Goal: Check status: Check status

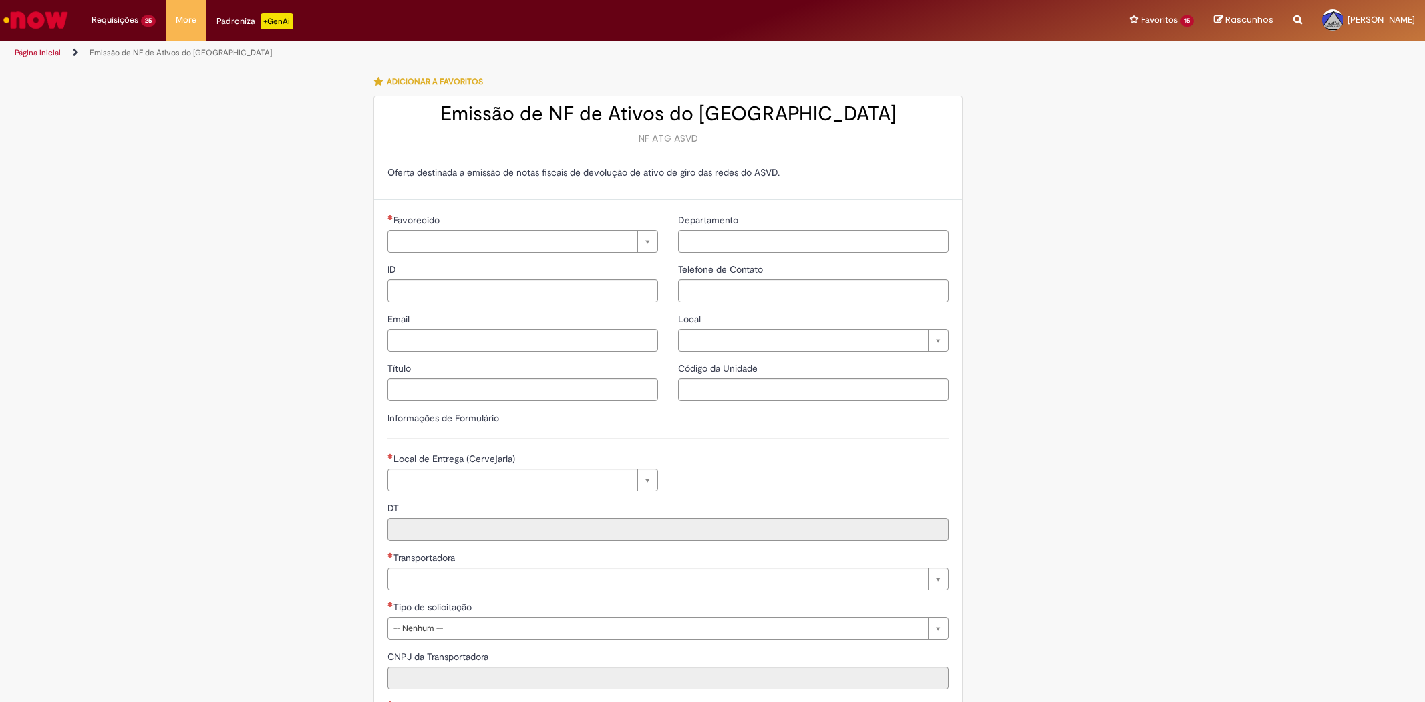
click at [0, 0] on link "Exibir Todas as Solicitações" at bounding box center [0, 0] width 0 height 0
type input "**********"
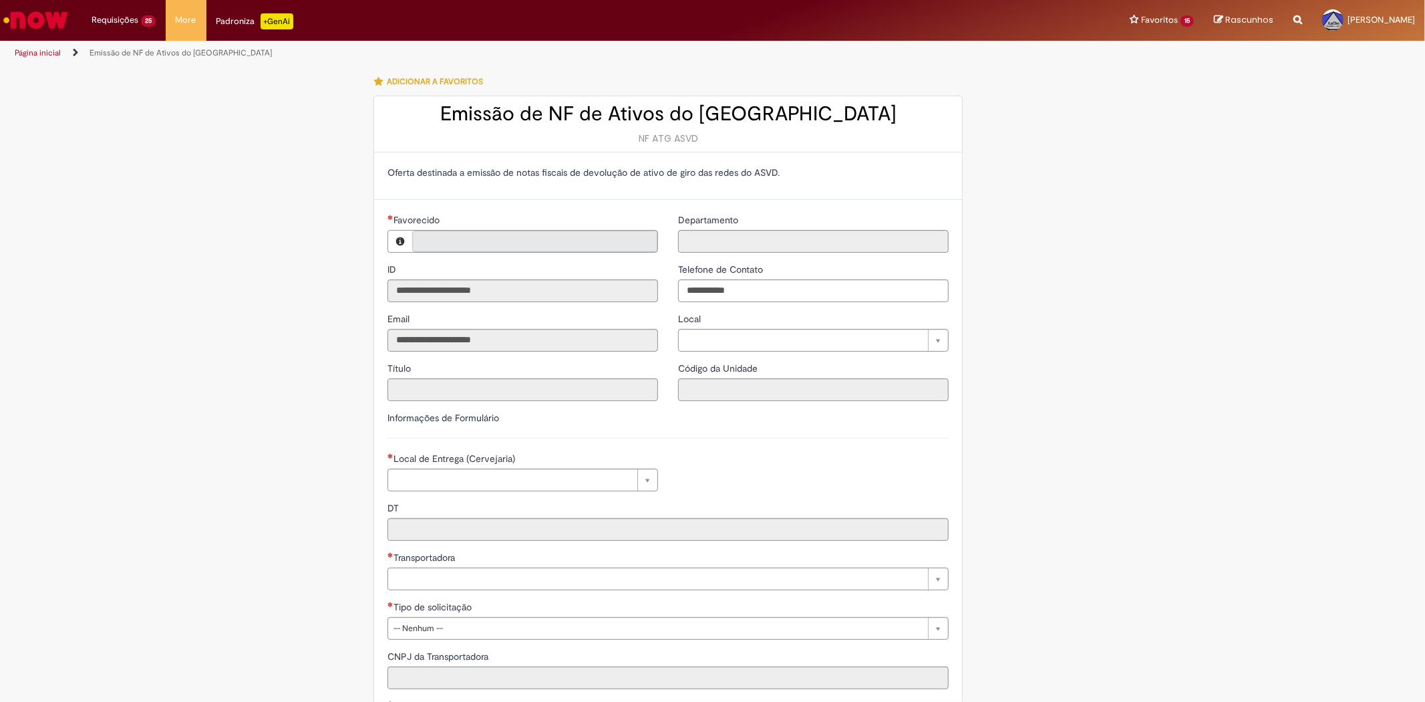
click at [0, 0] on link "Exibir Todas as Solicitações" at bounding box center [0, 0] width 0 height 0
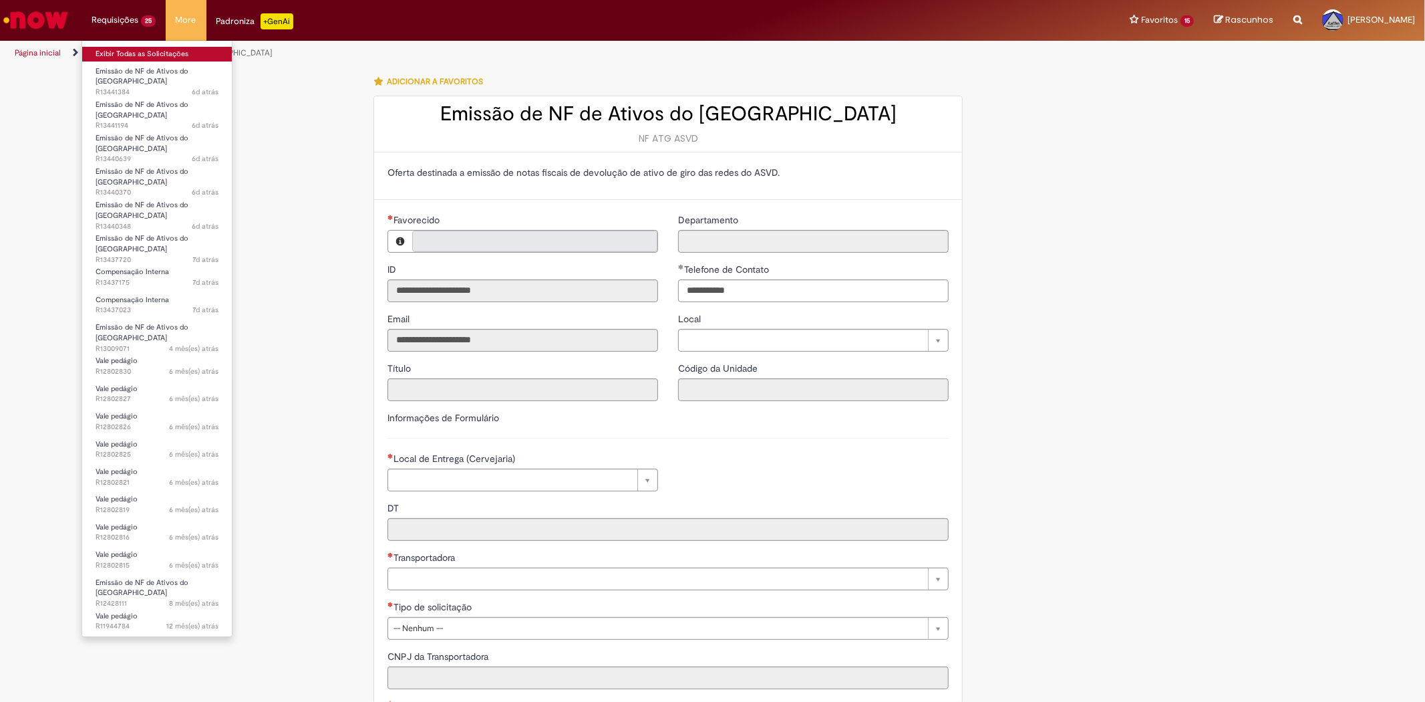
click at [118, 50] on link "Exibir Todas as Solicitações" at bounding box center [157, 54] width 150 height 15
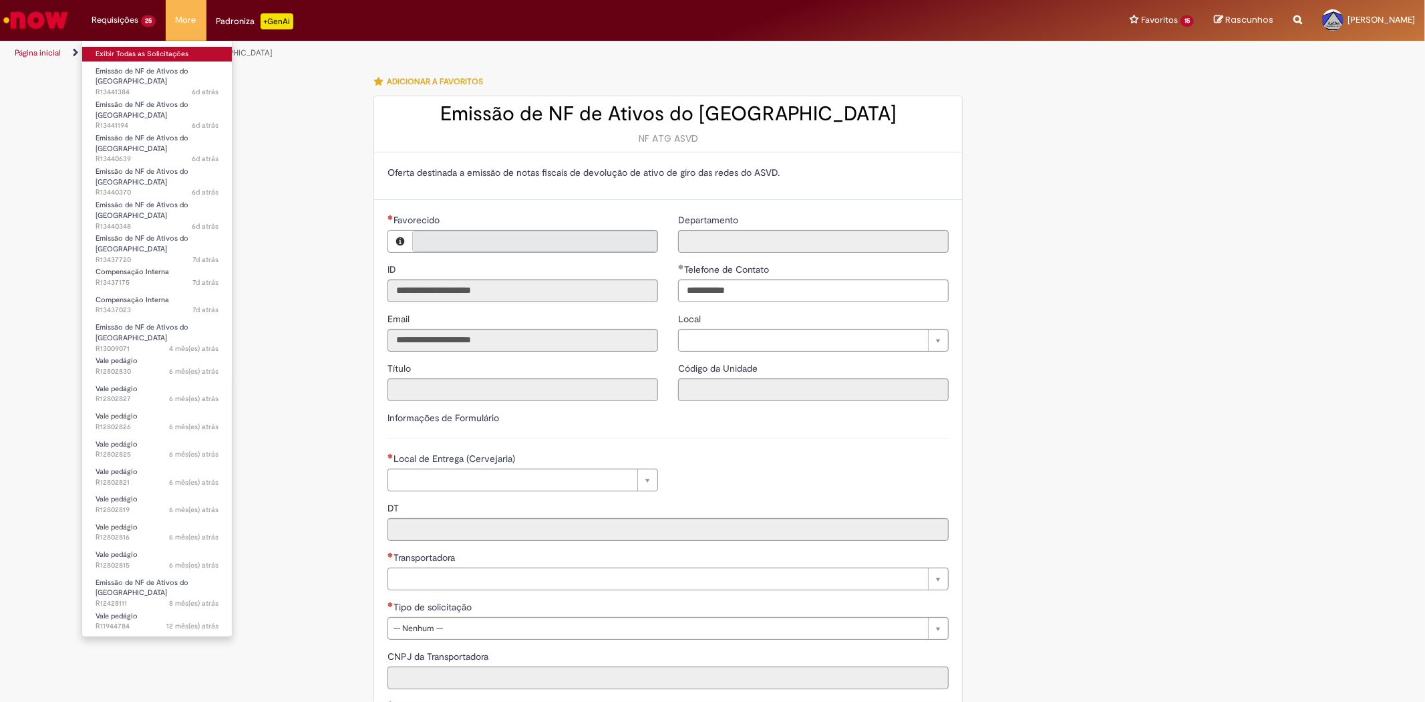
click at [118, 50] on link "Exibir Todas as Solicitações" at bounding box center [157, 54] width 150 height 15
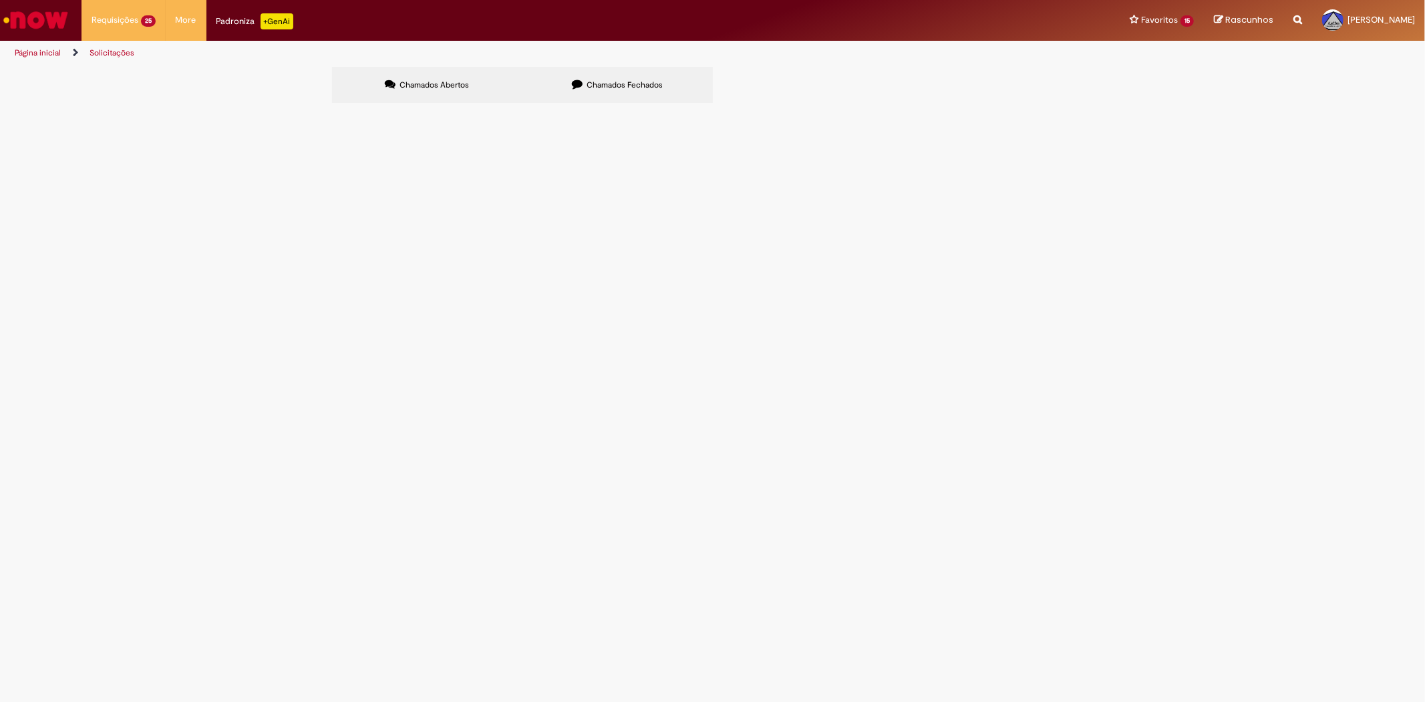
click at [608, 83] on span "Chamados Fechados" at bounding box center [625, 85] width 76 height 11
click at [0, 0] on link at bounding box center [0, 0] width 0 height 0
drag, startPoint x: 417, startPoint y: 108, endPoint x: 429, endPoint y: 94, distance: 18.0
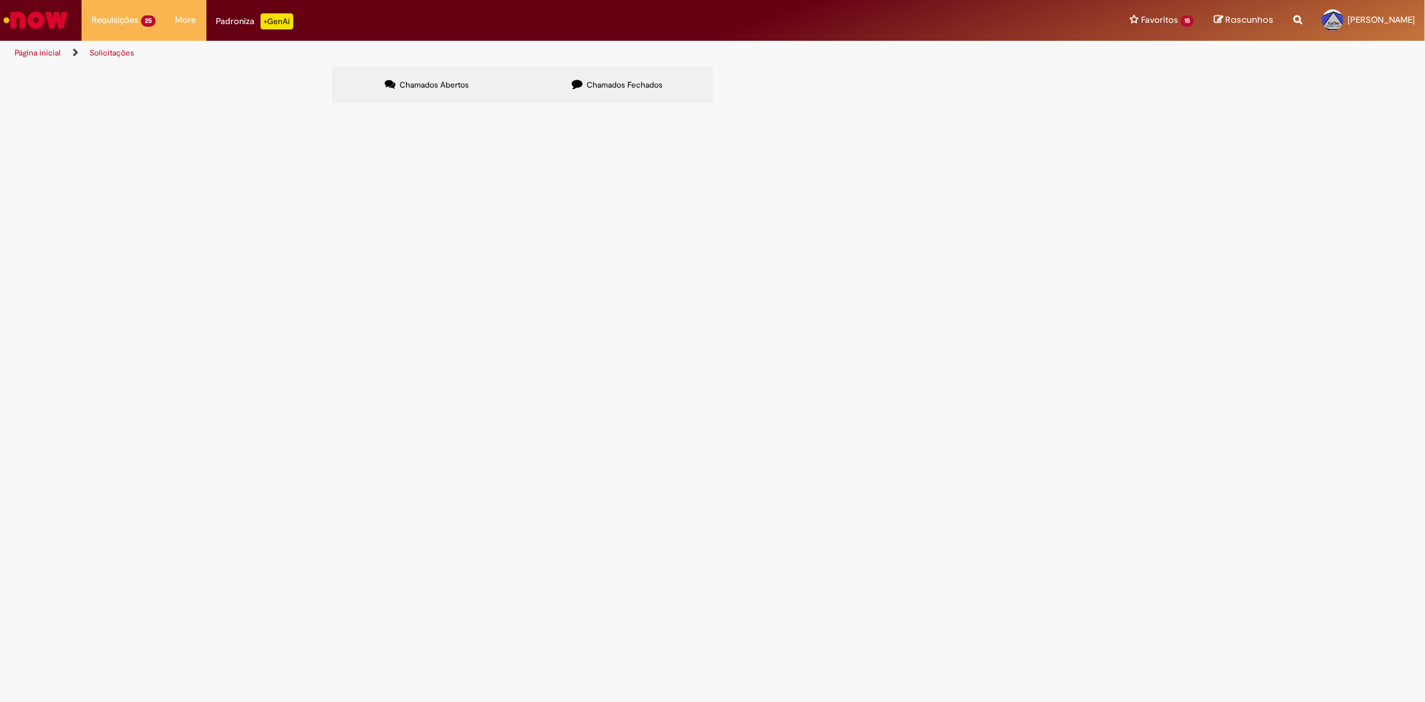
click at [0, 0] on section "Itens solicitados Exportar como PDF Exportar como Excel Exportar como CSV Itens…" at bounding box center [0, 0] width 0 height 0
click at [436, 88] on span "Chamados Abertos" at bounding box center [434, 85] width 69 height 11
click at [599, 66] on main "Solicitações Chamados Abertos Chamados Fechados Itens solicitados Exportar como…" at bounding box center [712, 383] width 1425 height 635
click at [0, 0] on section "Itens solicitados Exportar como PDF Exportar como Excel Exportar como CSV Itens…" at bounding box center [0, 0] width 0 height 0
click at [584, 91] on label "Chamados Fechados" at bounding box center [618, 85] width 190 height 36
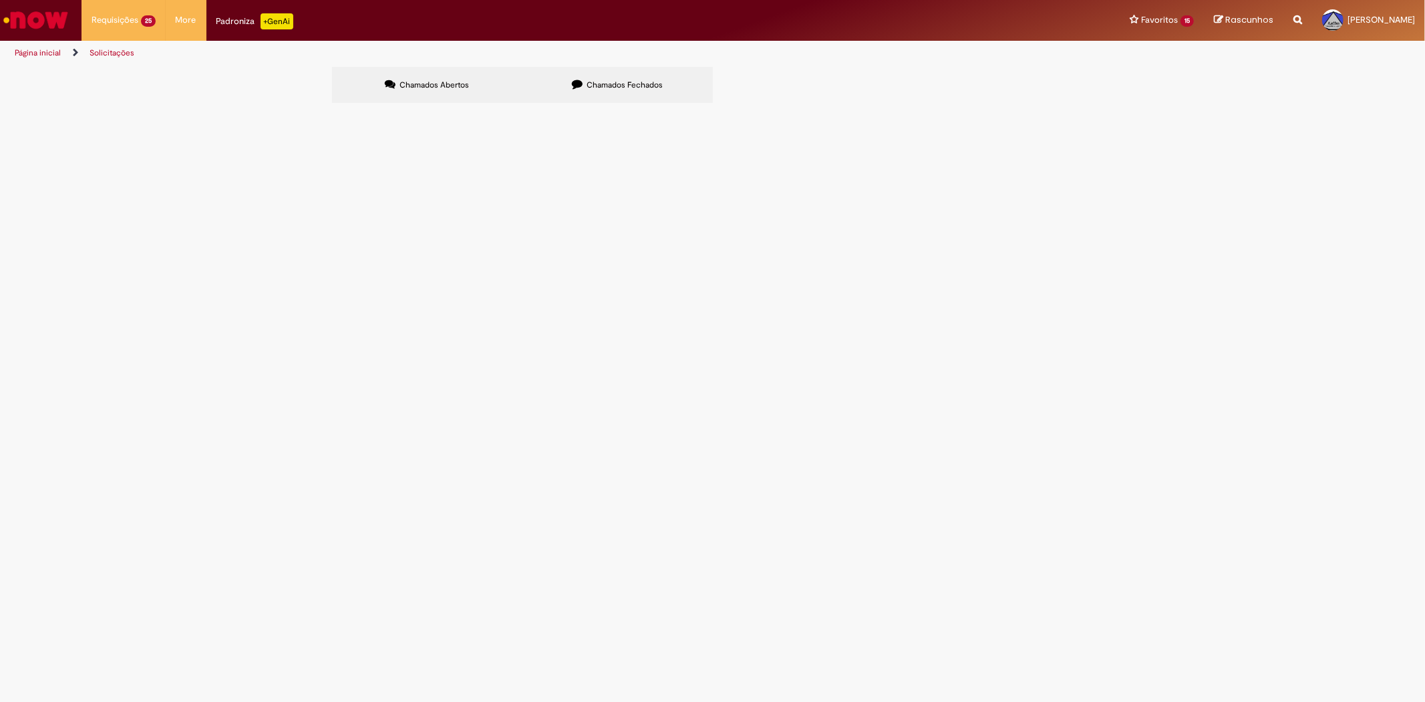
click at [0, 0] on link at bounding box center [0, 0] width 0 height 0
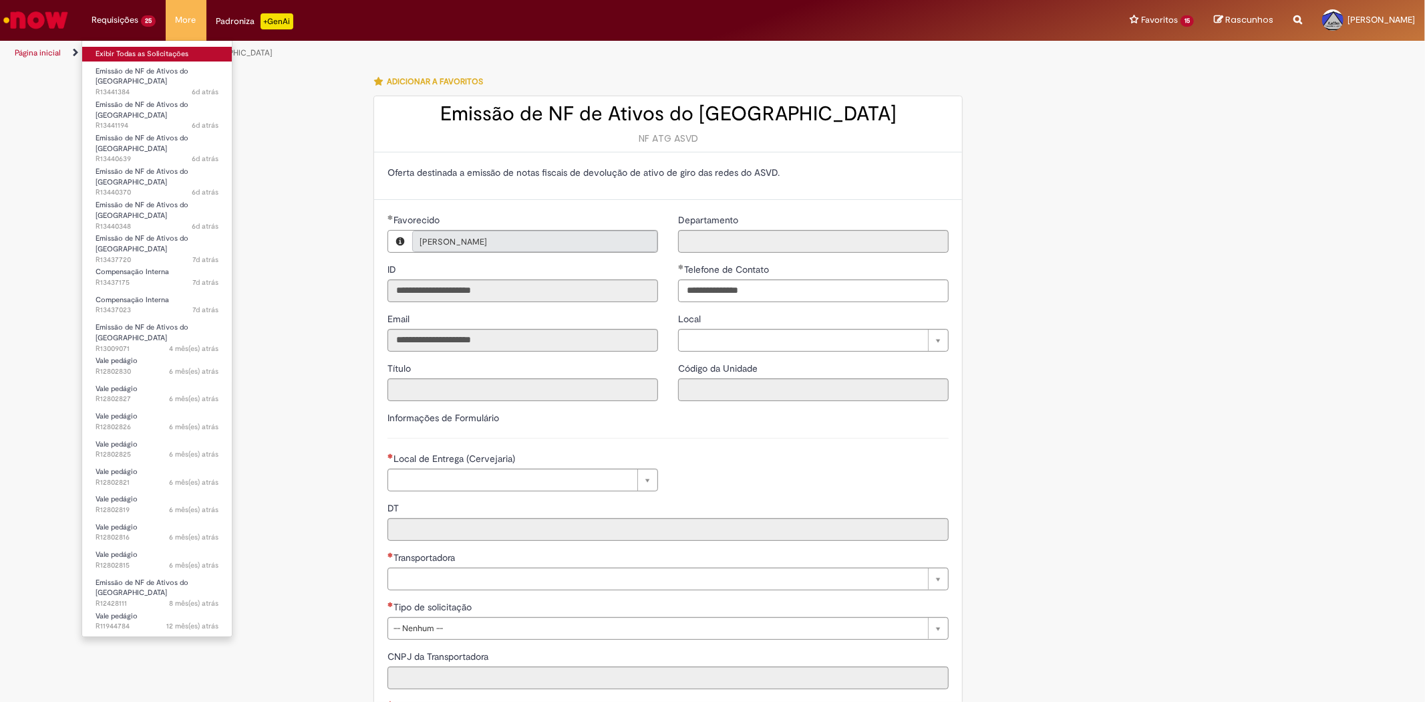
click at [98, 49] on link "Exibir Todas as Solicitações" at bounding box center [157, 54] width 150 height 15
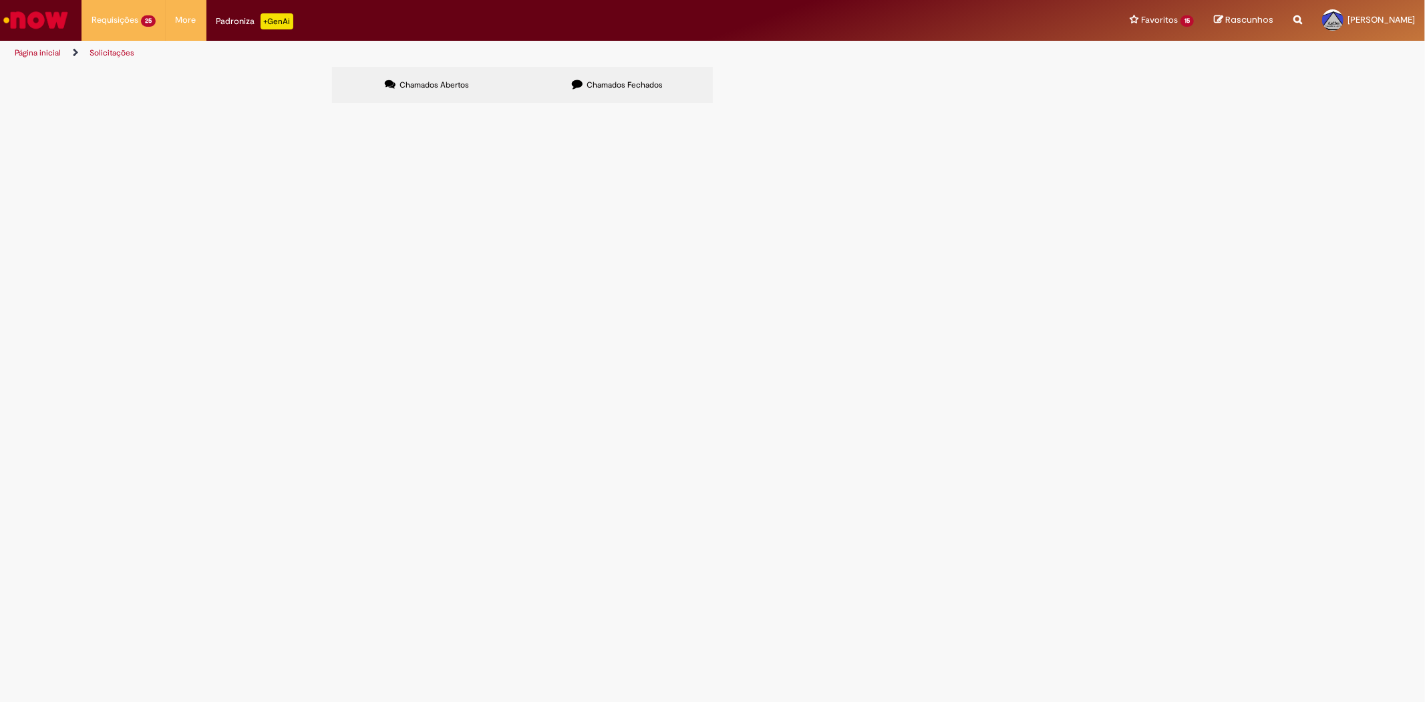
click at [587, 84] on span "Chamados Fechados" at bounding box center [625, 85] width 76 height 11
click at [0, 0] on link at bounding box center [0, 0] width 0 height 0
click at [0, 0] on input "Pesquisar" at bounding box center [0, 0] width 0 height 0
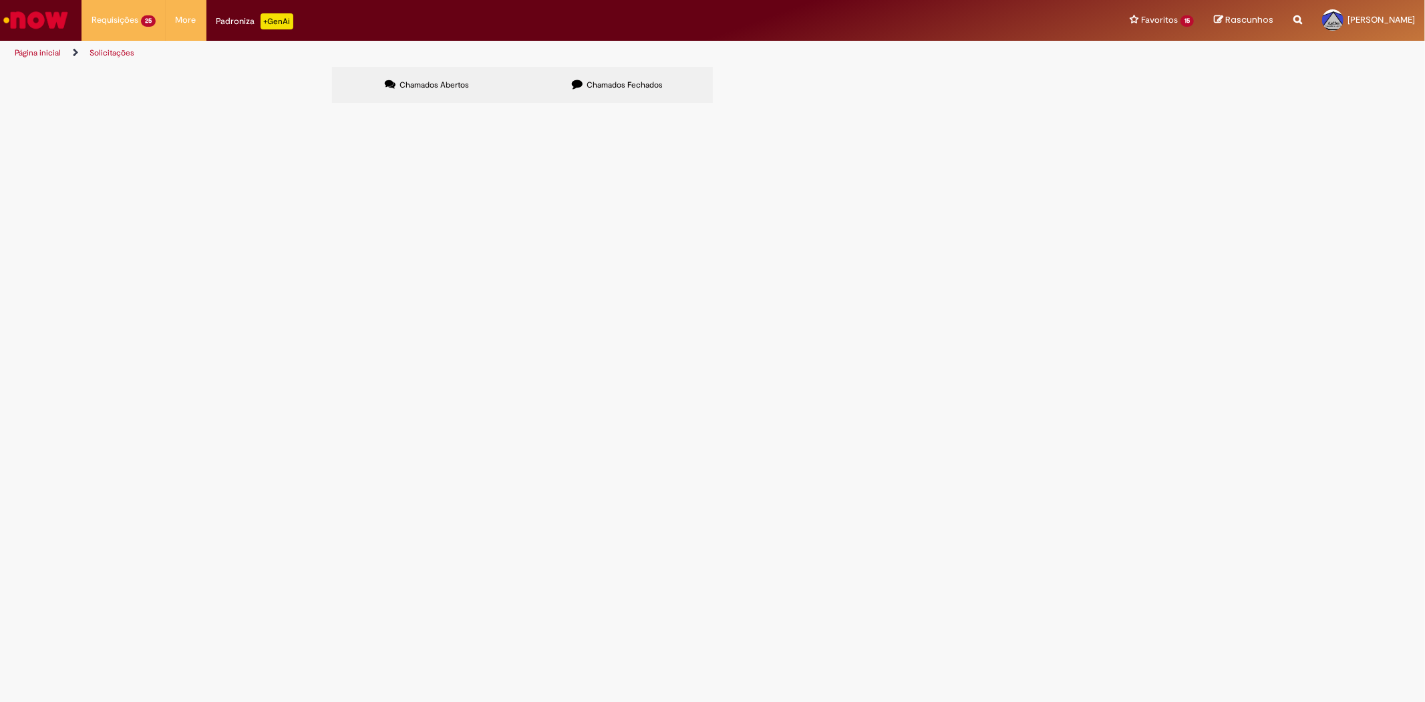
type input "**********"
click at [0, 0] on button "Pesquisar" at bounding box center [0, 0] width 0 height 0
click at [0, 0] on span "R13330698" at bounding box center [0, 0] width 0 height 0
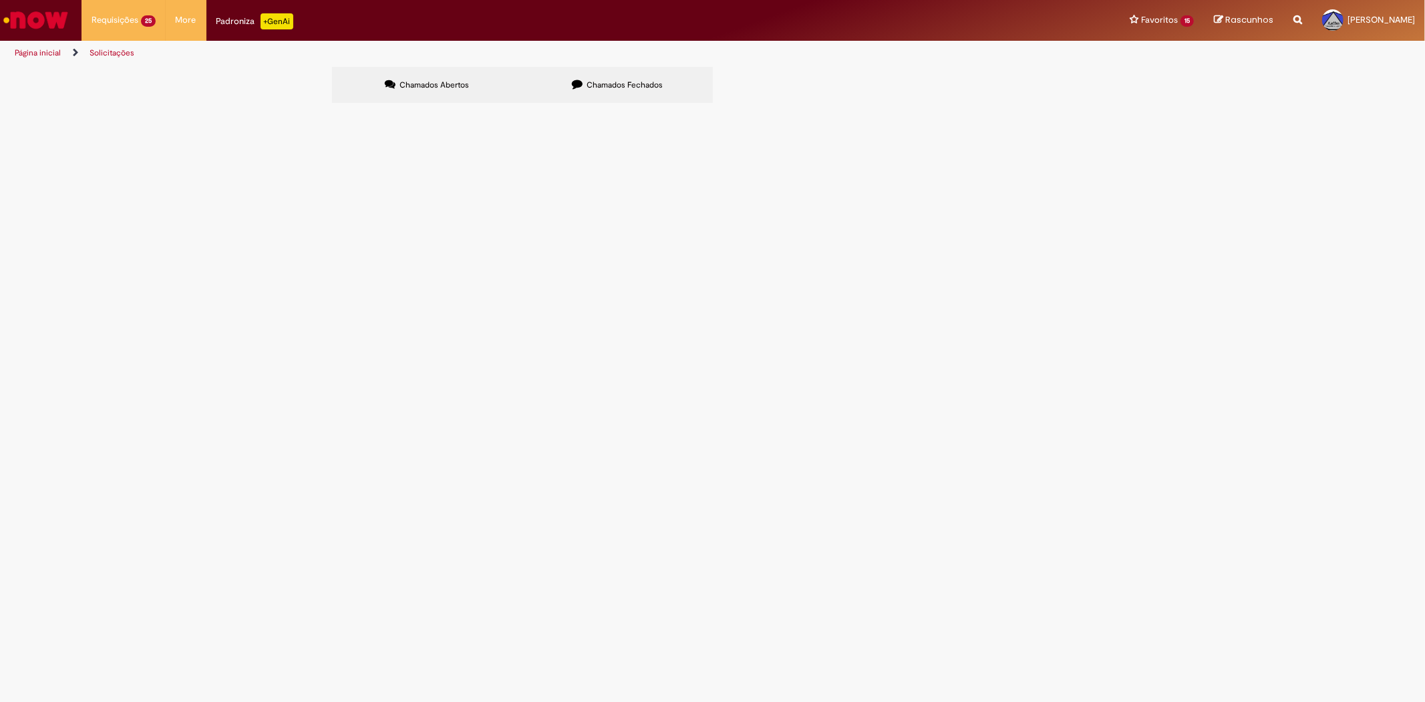
click at [0, 0] on span "R13330698" at bounding box center [0, 0] width 0 height 0
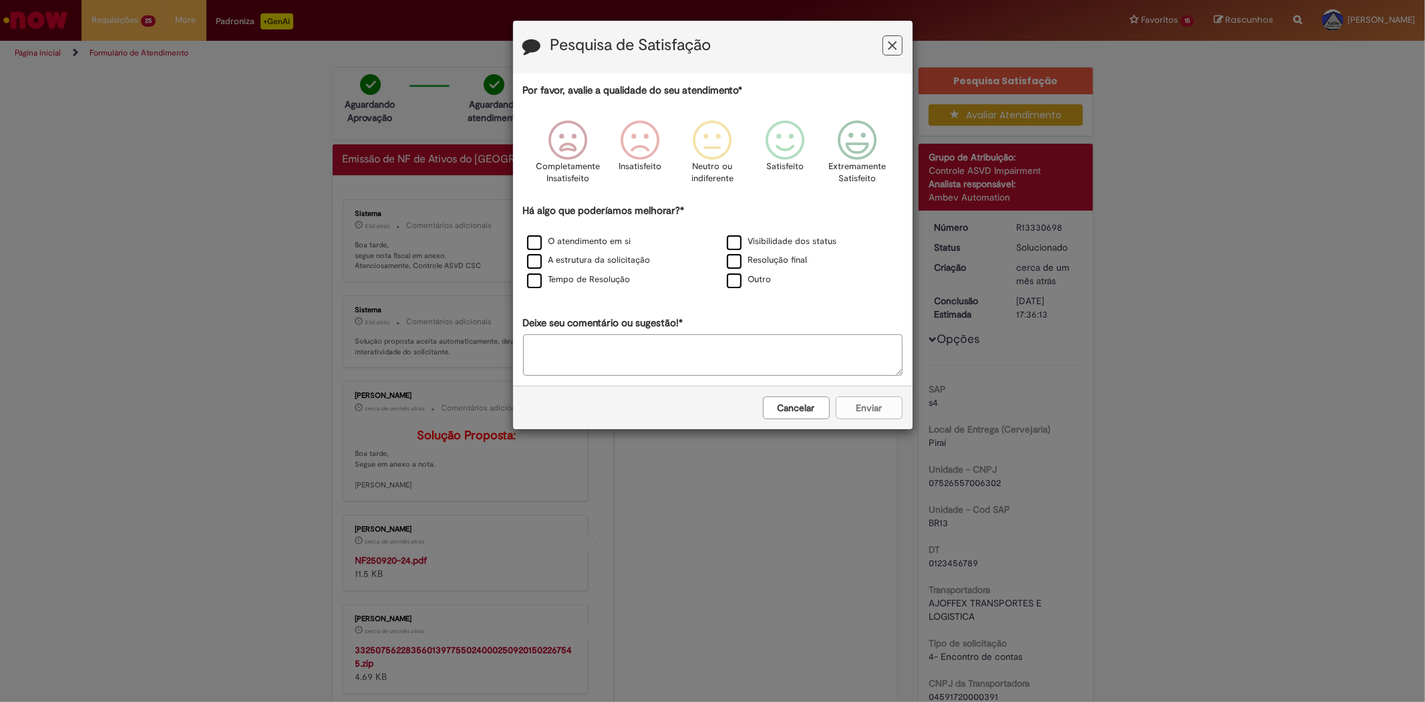
click at [899, 41] on button "Feedback" at bounding box center [893, 45] width 20 height 20
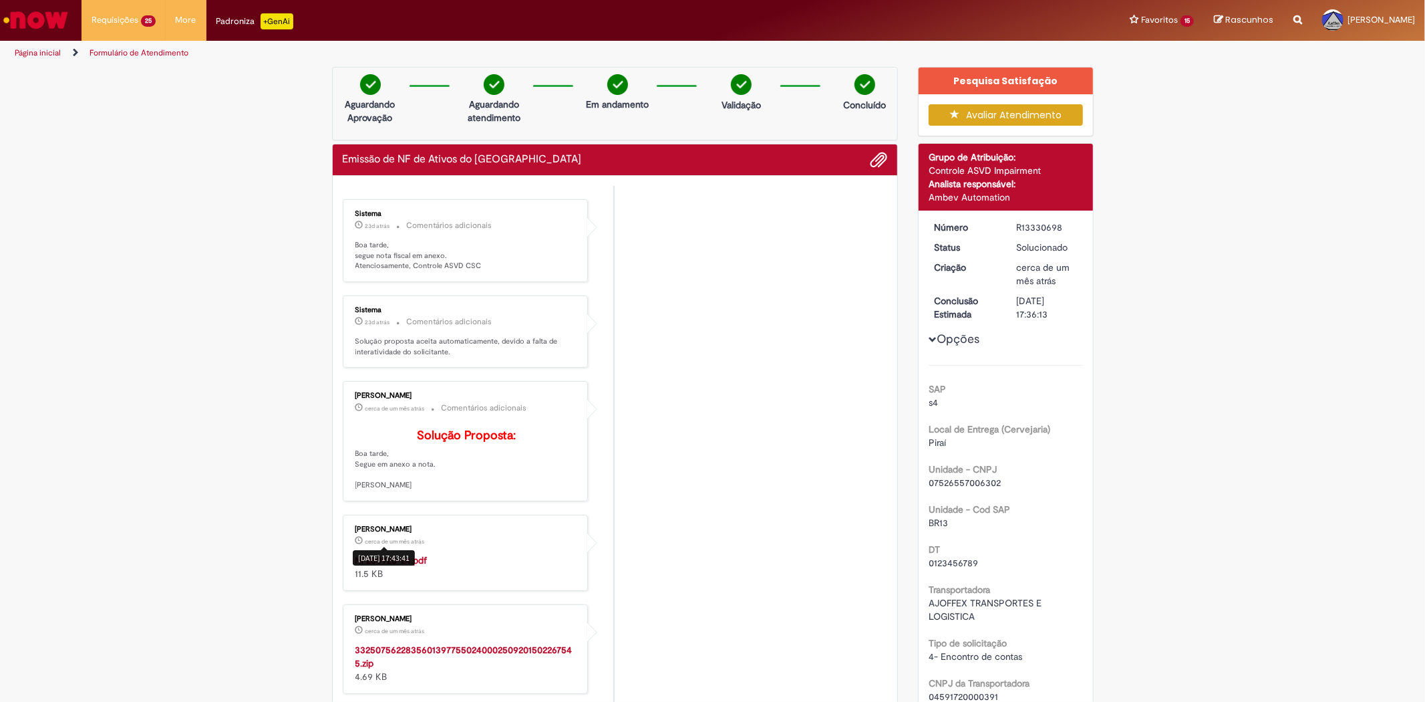
click at [408, 569] on div "28/07/2025 17:43:41" at bounding box center [384, 558] width 62 height 22
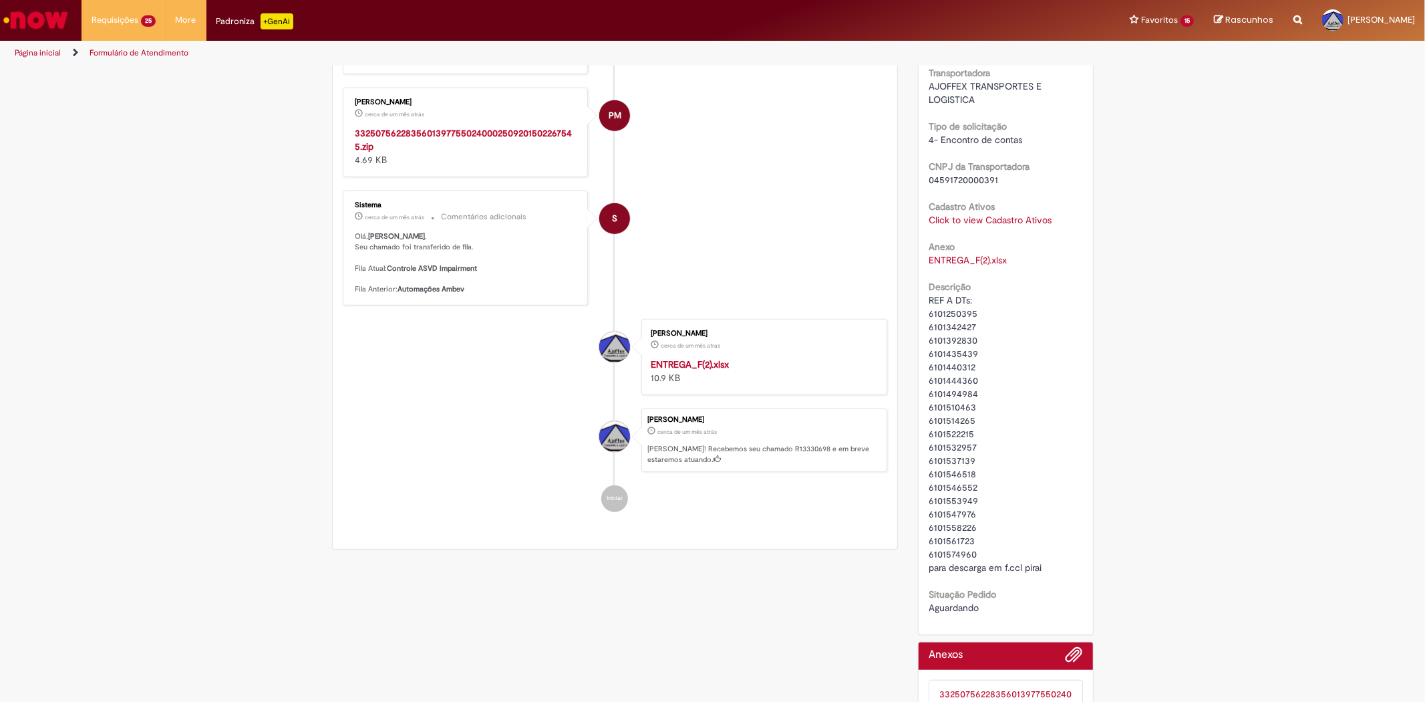
scroll to position [515, 0]
click at [933, 221] on link "Click to view Cadastro Ativos" at bounding box center [990, 221] width 123 height 12
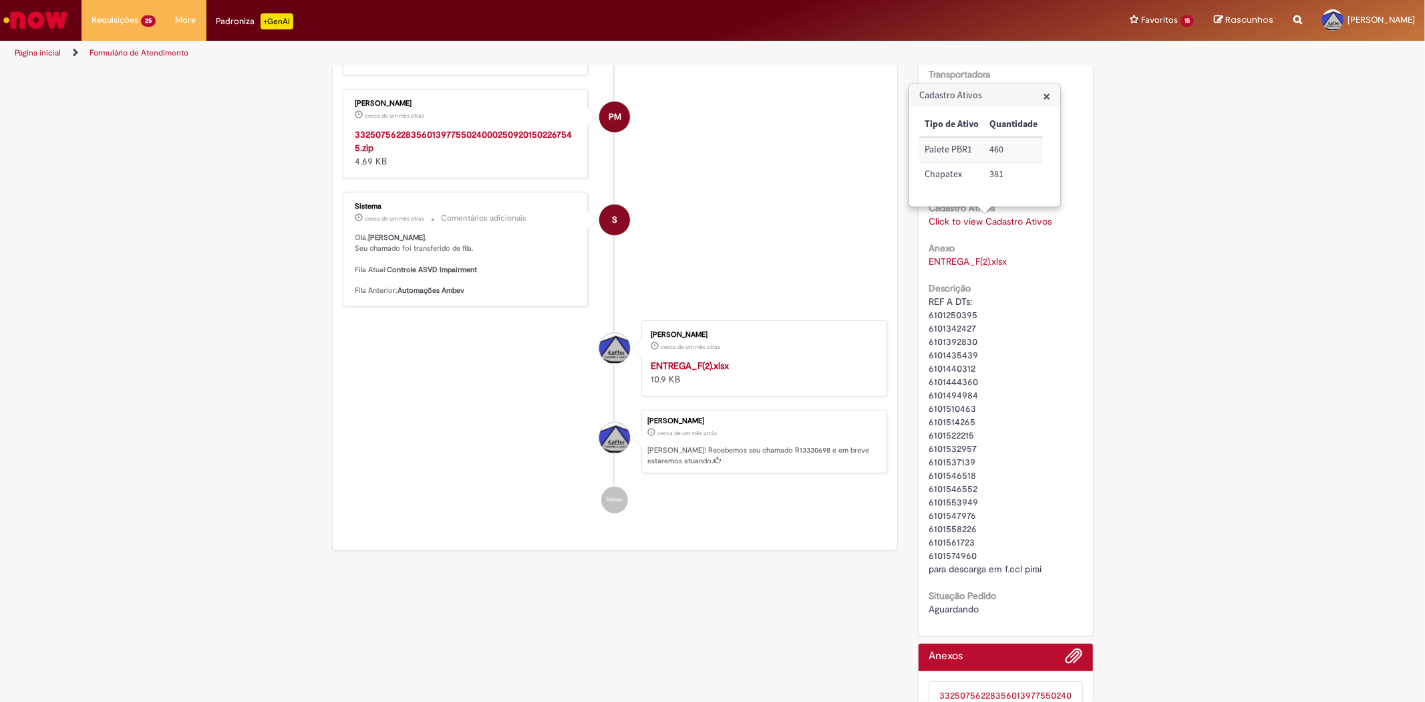
click at [852, 216] on li "S Sistema cerca de um mês atrás cerca de um mês atrás Comentários adicionais Ol…" at bounding box center [615, 249] width 545 height 114
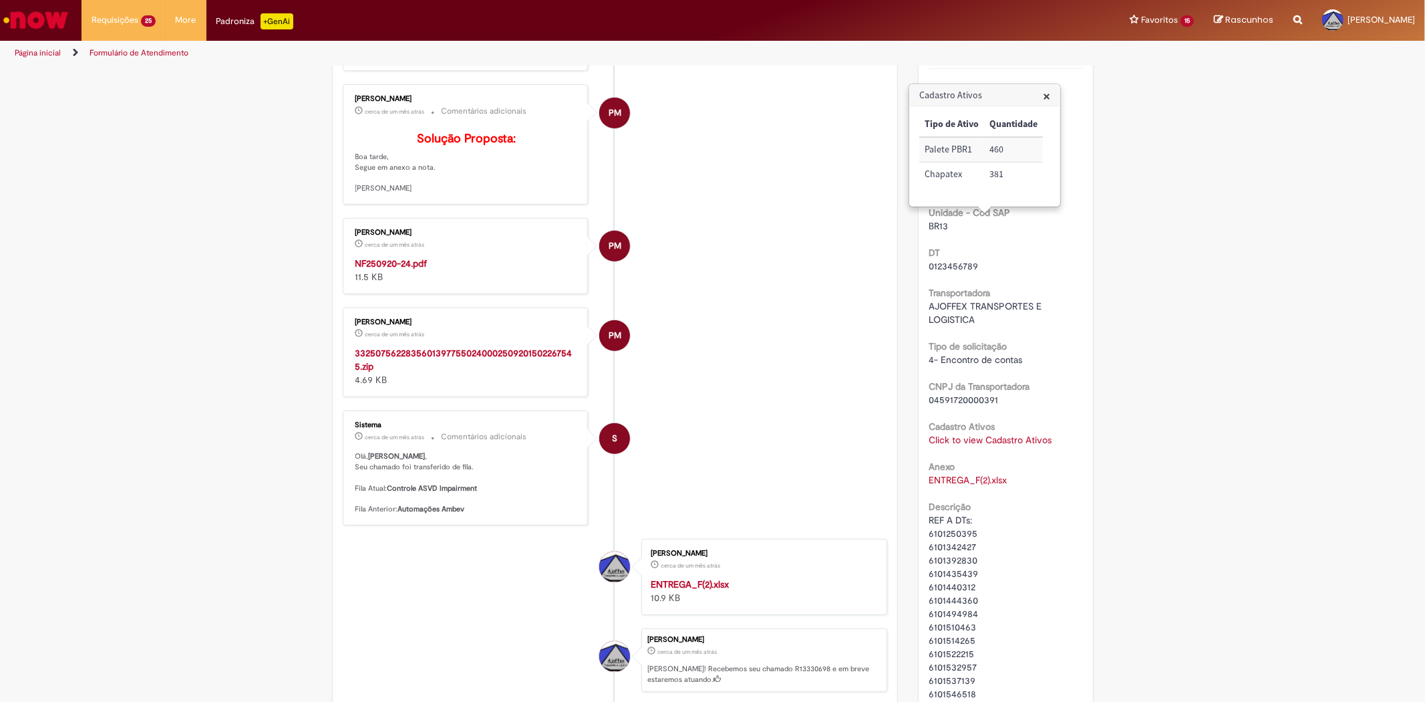
scroll to position [292, 0]
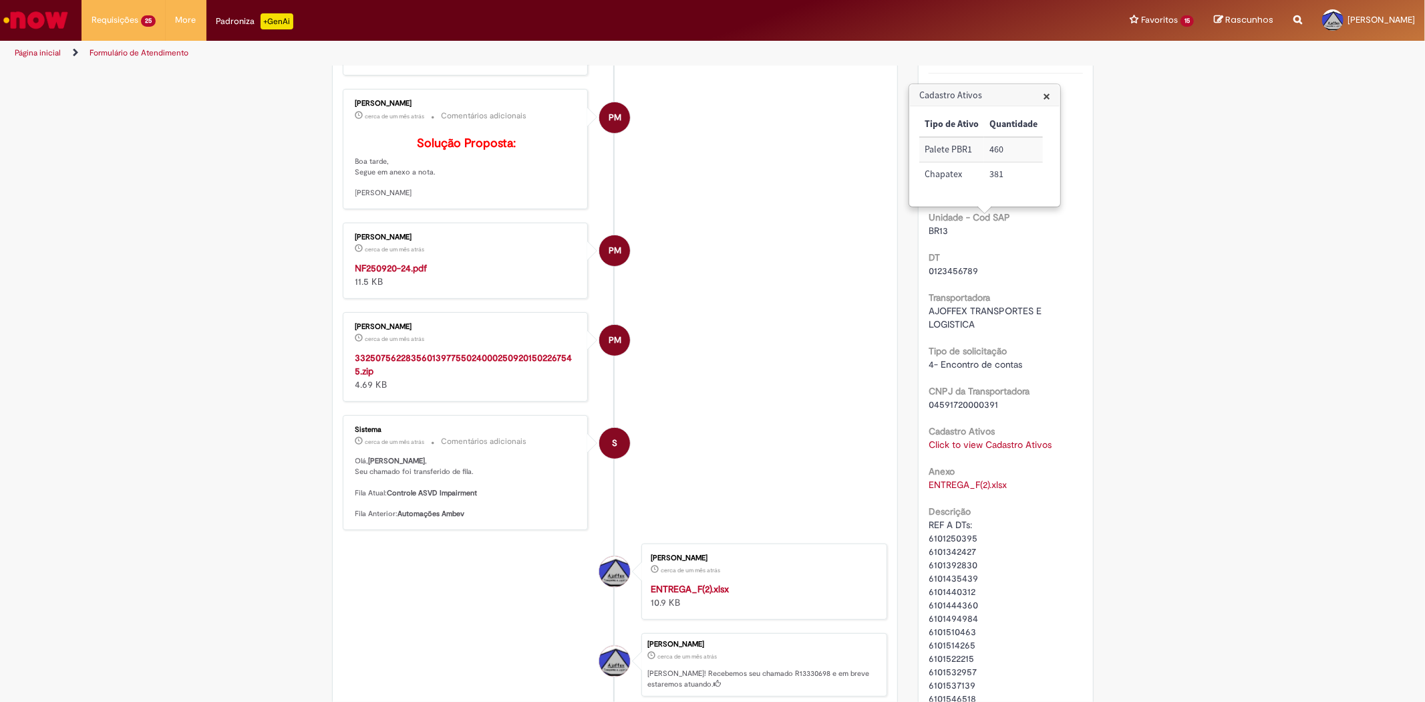
click at [368, 274] on strong "NF250920-24.pdf" at bounding box center [391, 268] width 72 height 12
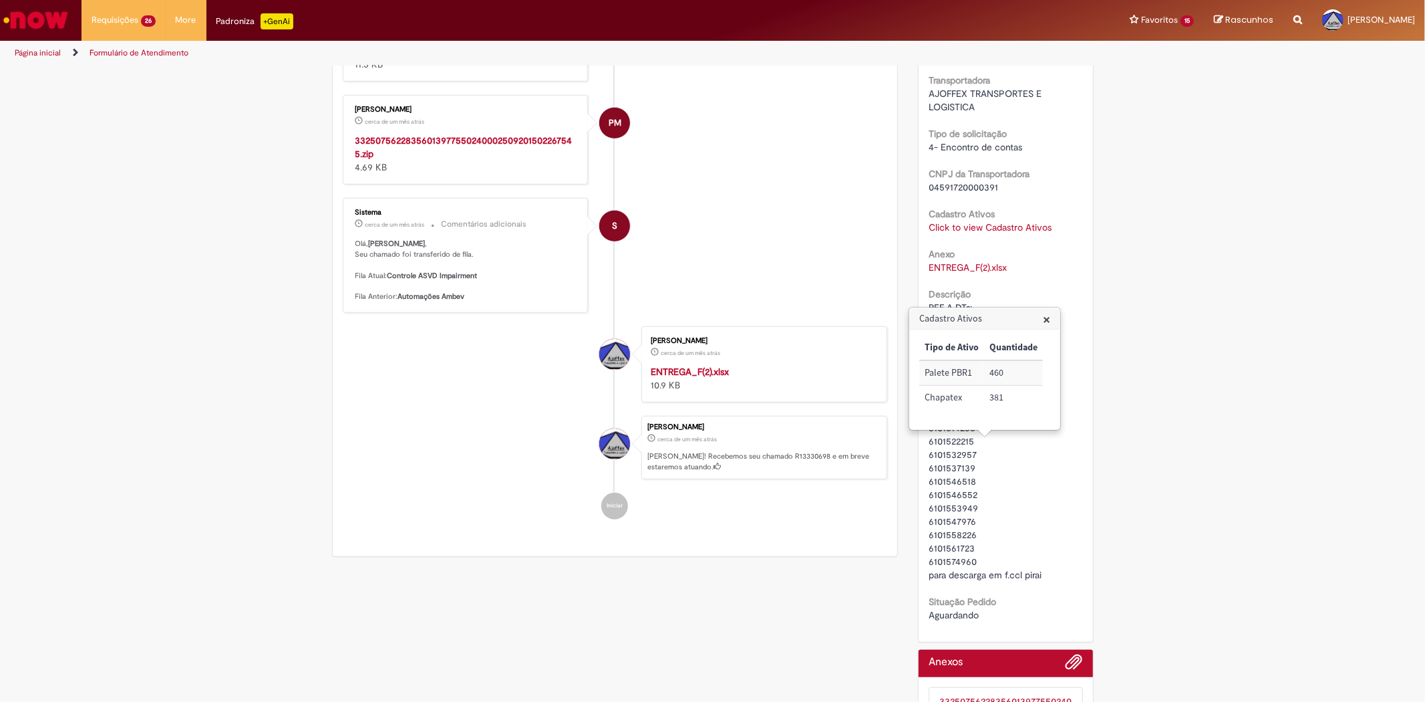
scroll to position [515, 0]
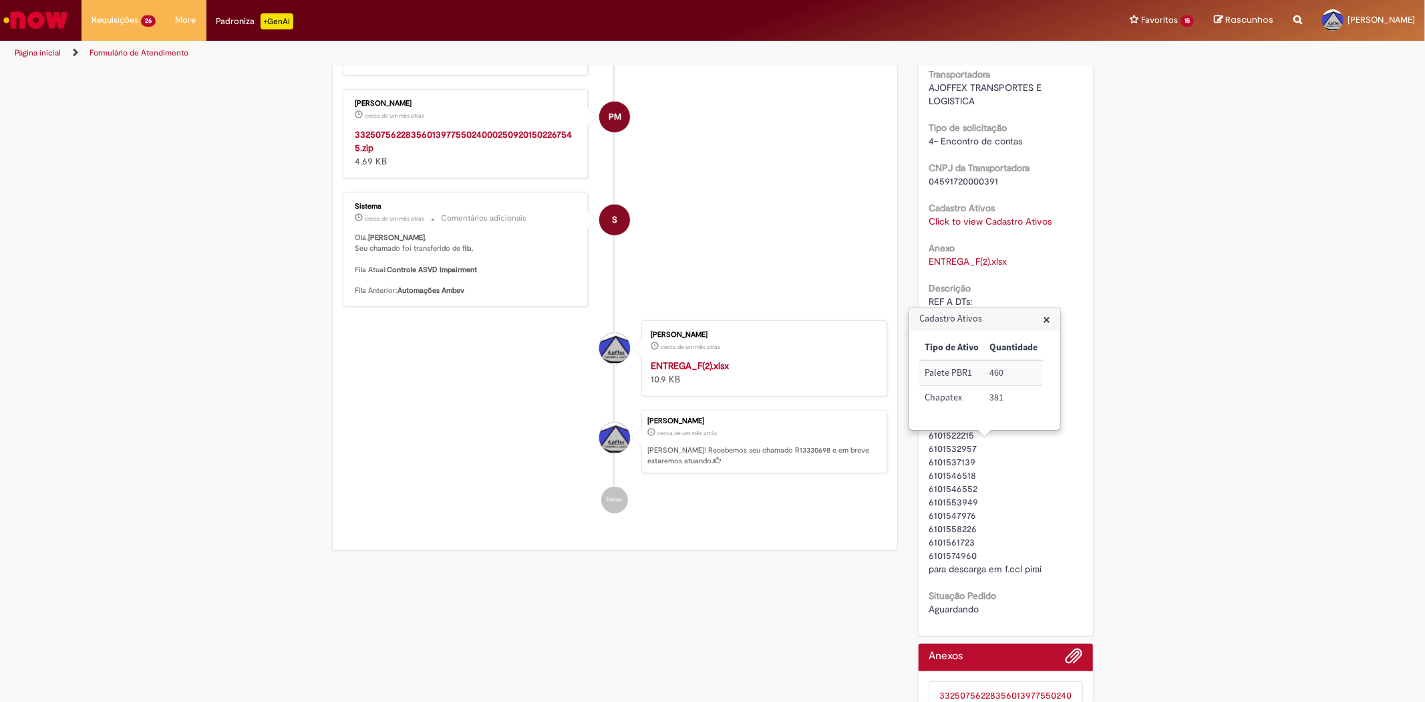
click at [1049, 318] on span "×" at bounding box center [1046, 319] width 7 height 18
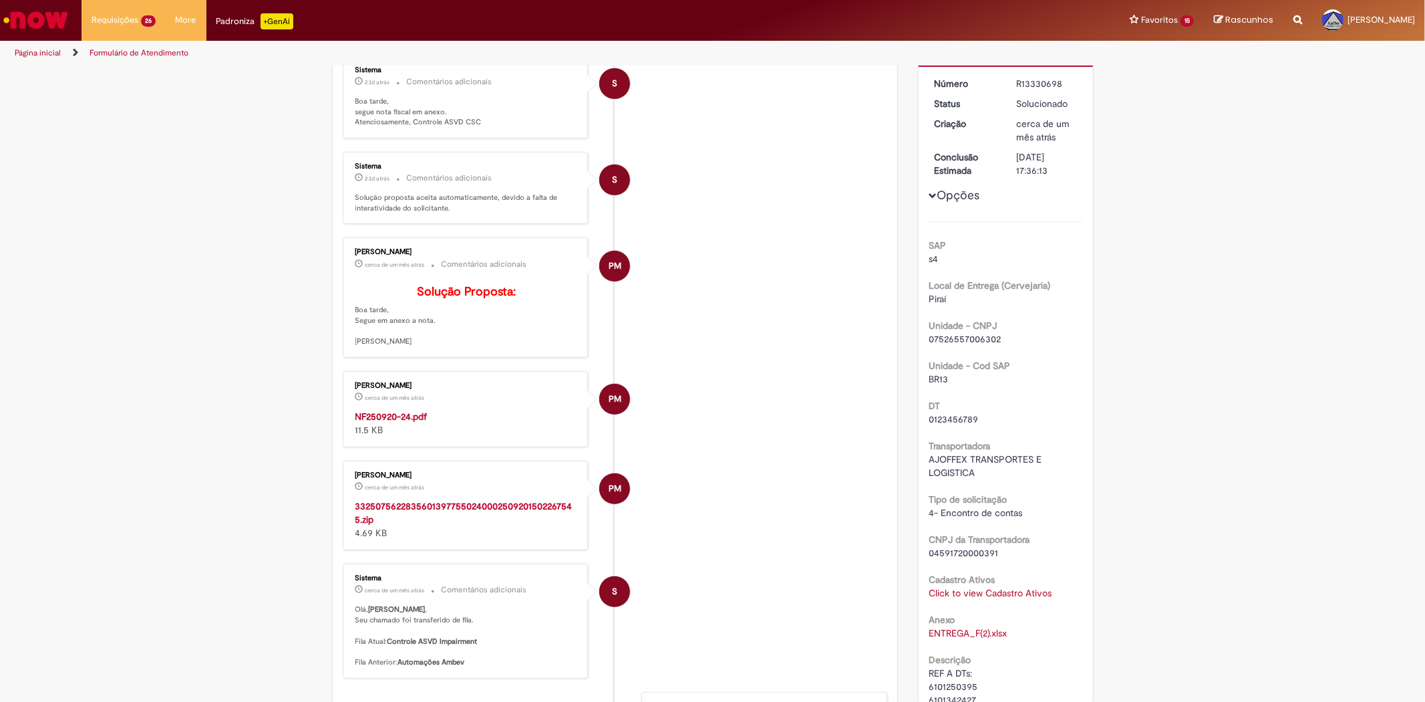
scroll to position [0, 0]
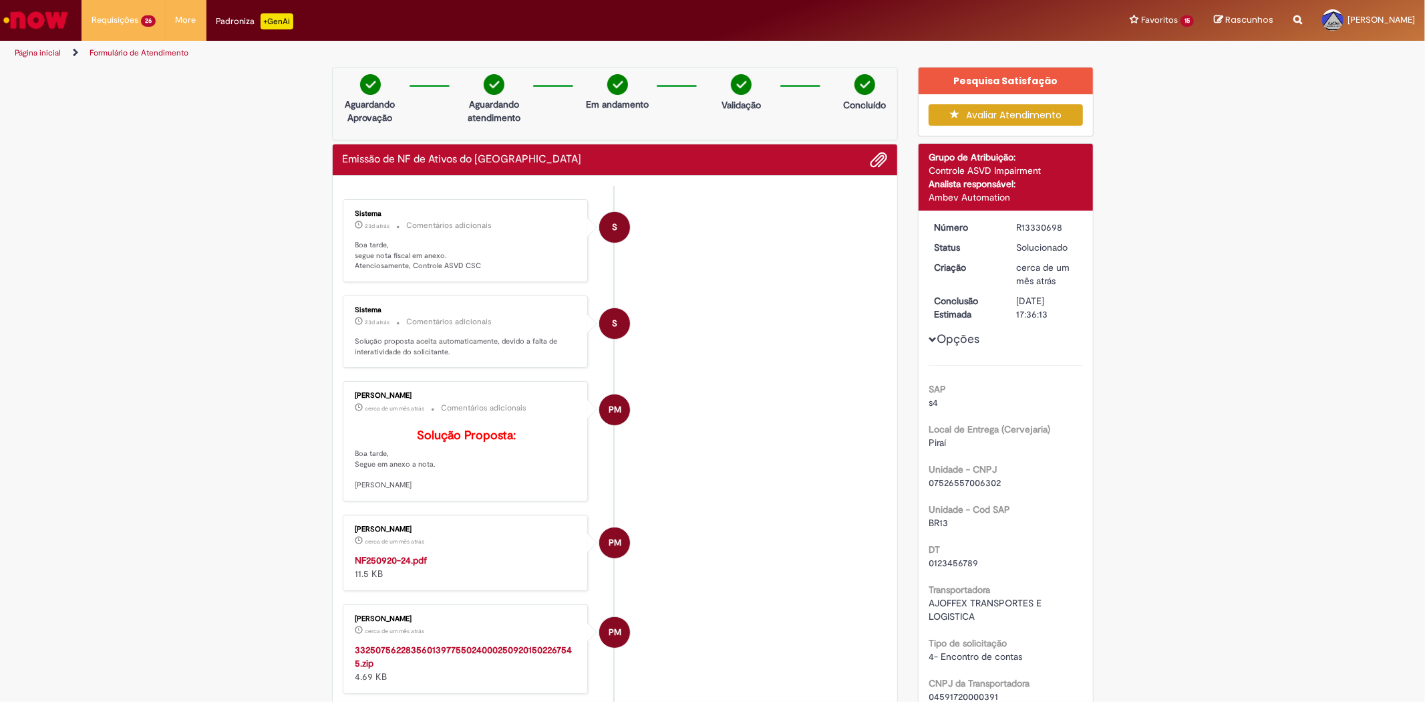
drag, startPoint x: 1007, startPoint y: 226, endPoint x: 1059, endPoint y: 227, distance: 52.1
click at [1059, 227] on dd "R13330698" at bounding box center [1047, 226] width 82 height 13
copy div "R13330698"
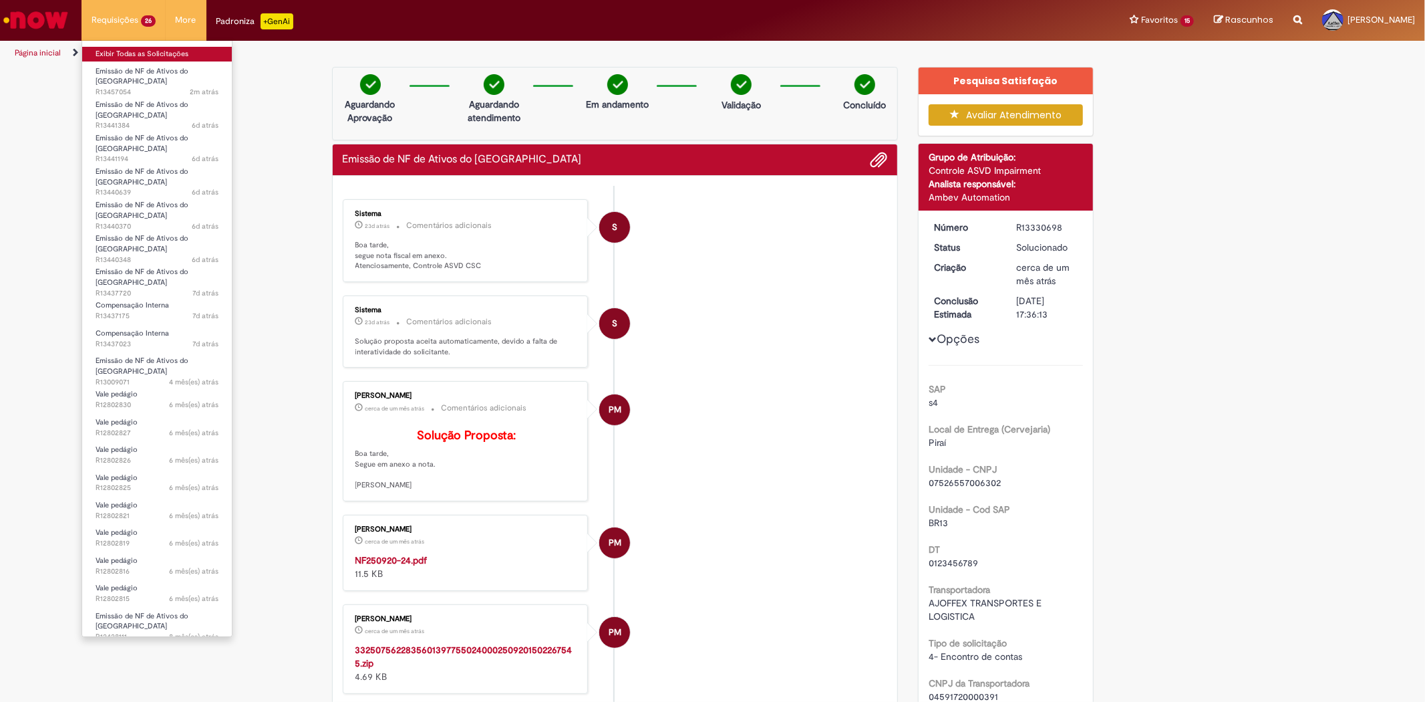
click at [132, 49] on link "Exibir Todas as Solicitações" at bounding box center [157, 54] width 150 height 15
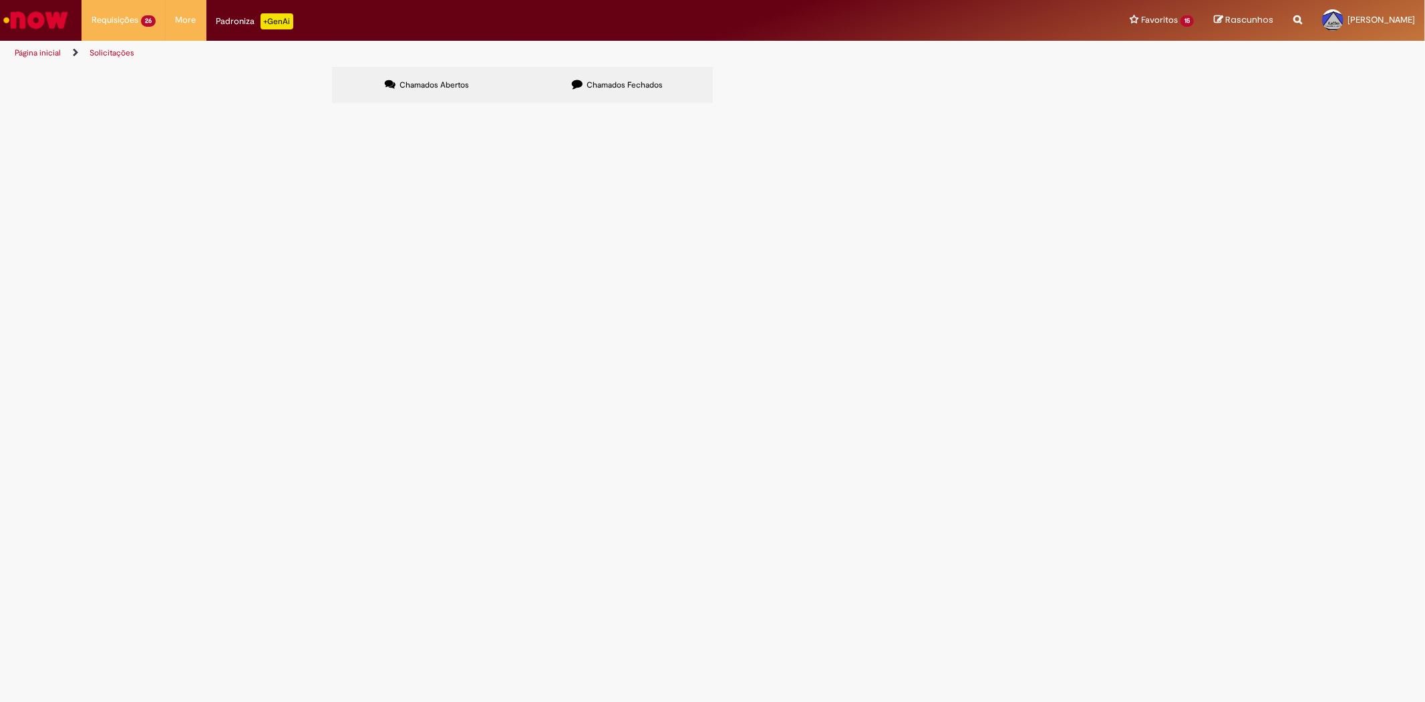
click at [625, 91] on label "Chamados Fechados" at bounding box center [618, 85] width 190 height 36
click at [0, 0] on input "Pesquisar" at bounding box center [0, 0] width 0 height 0
type input "******"
click at [0, 0] on button "Pesquisar" at bounding box center [0, 0] width 0 height 0
click at [462, 88] on span "Chamados Abertos" at bounding box center [434, 85] width 69 height 11
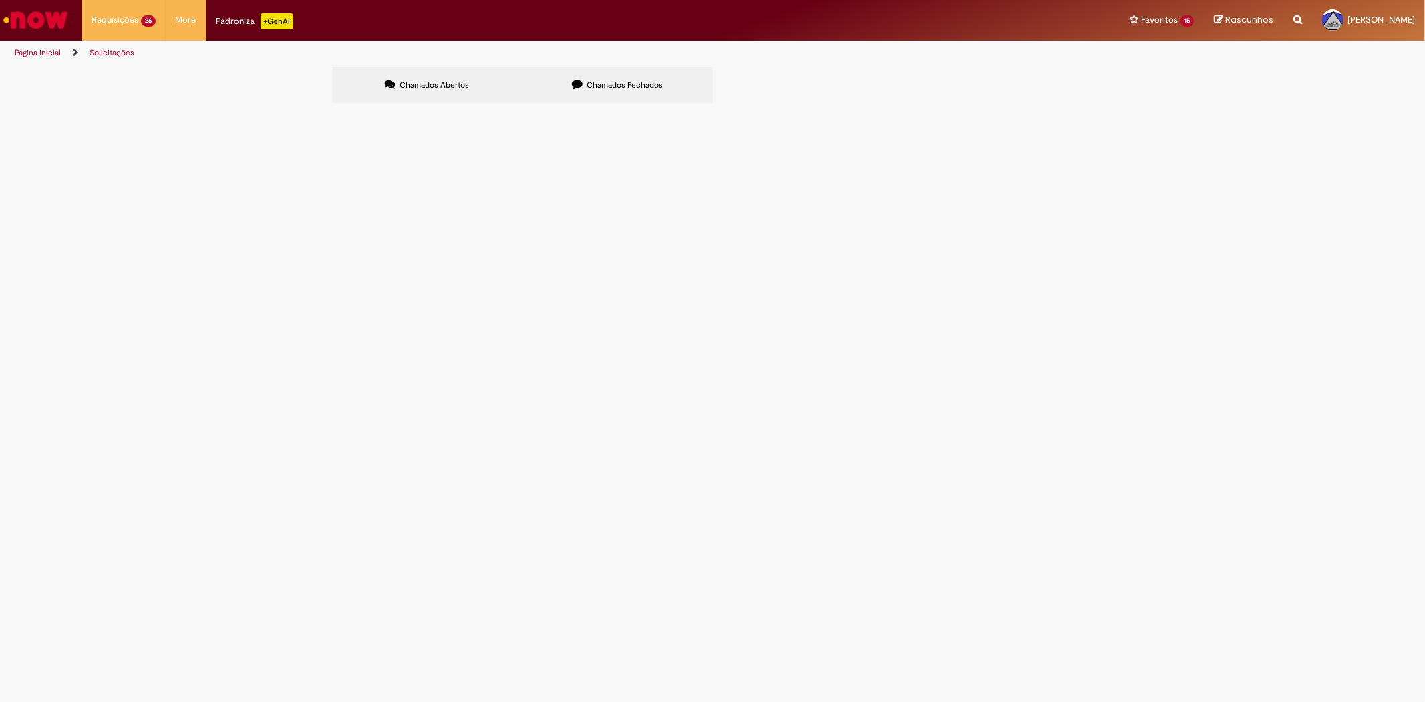
type input "******"
click at [0, 0] on button "Pesquisar" at bounding box center [0, 0] width 0 height 0
click at [478, 76] on label "Chamados Abertos" at bounding box center [427, 85] width 190 height 36
click at [555, 84] on label "Chamados Fechados" at bounding box center [618, 85] width 190 height 36
click at [0, 0] on input "Pesquisar" at bounding box center [0, 0] width 0 height 0
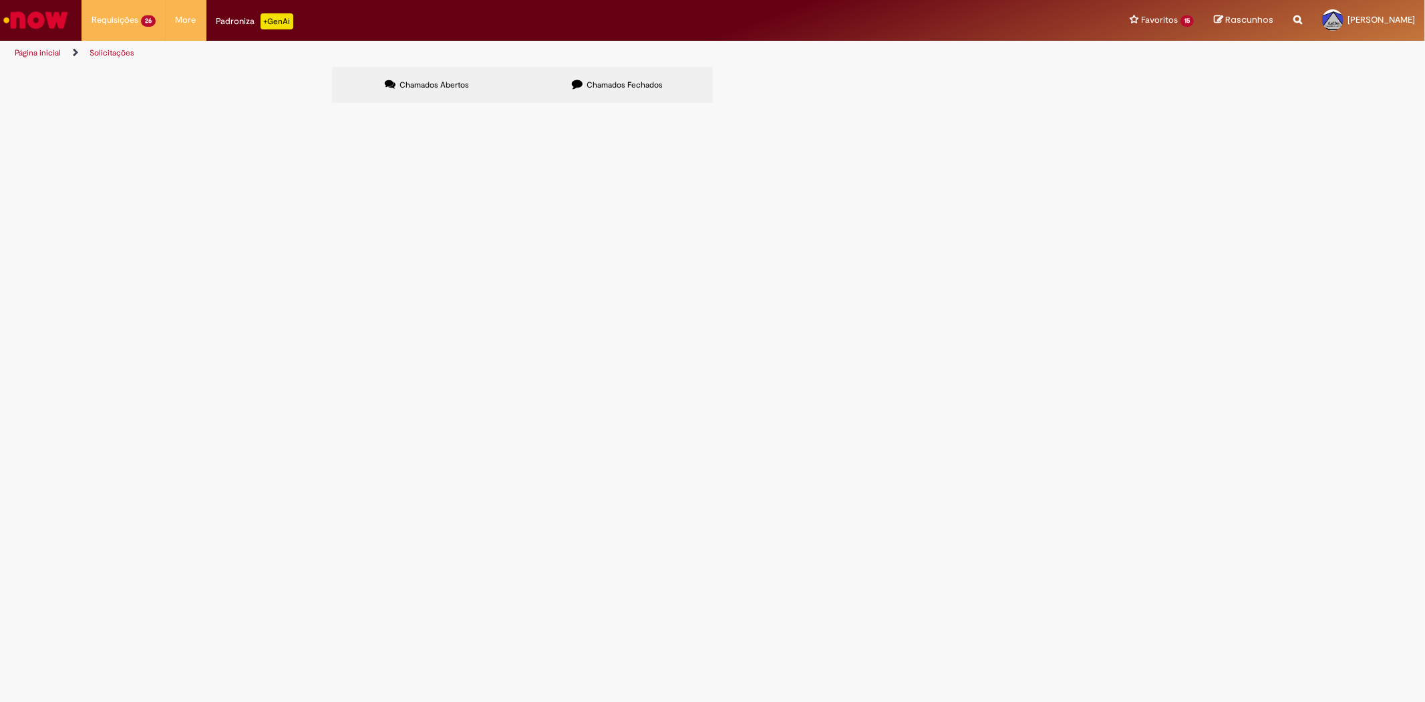
type input "*********"
click at [0, 0] on button "Pesquisar" at bounding box center [0, 0] width 0 height 0
click at [564, 90] on label "Chamados Fechados" at bounding box center [618, 85] width 190 height 36
click at [0, 0] on input "Pesquisar" at bounding box center [0, 0] width 0 height 0
paste input "**********"
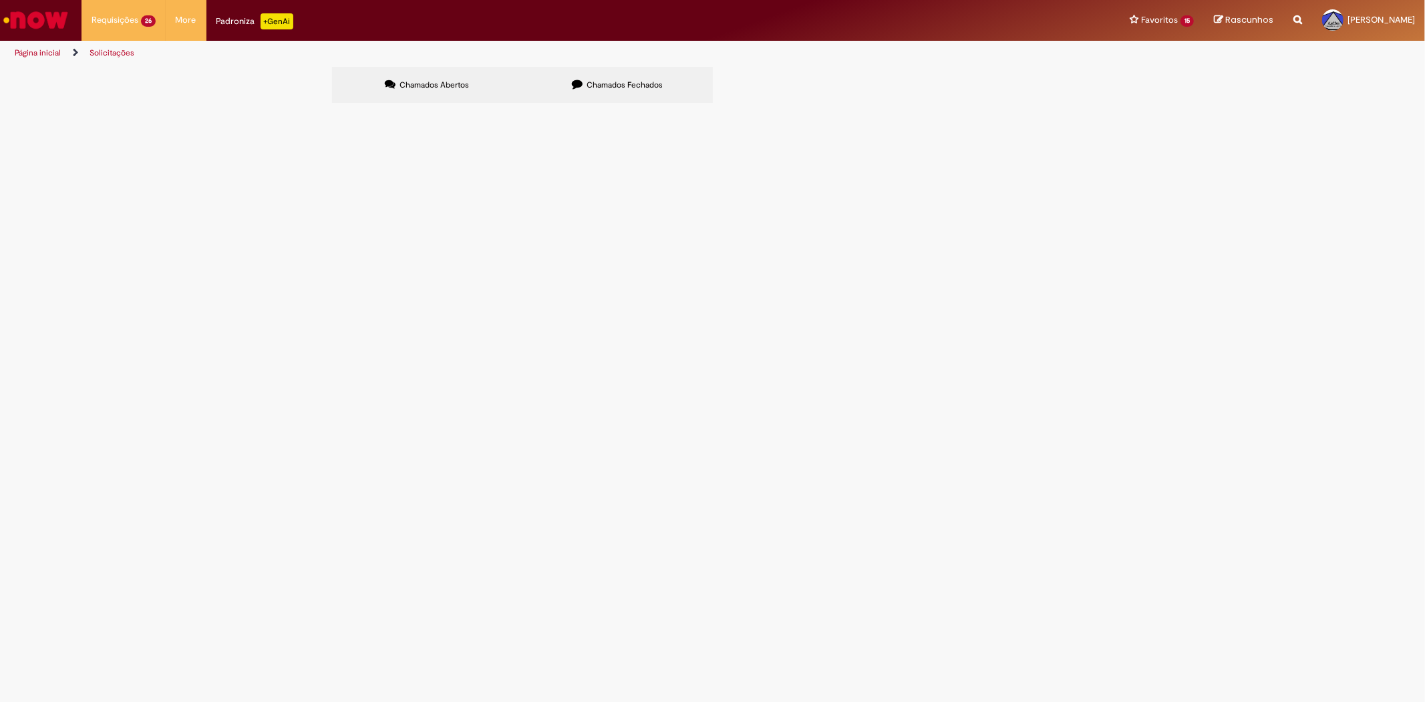
type input "**********"
click at [0, 0] on button "Pesquisar" at bounding box center [0, 0] width 0 height 0
click at [0, 0] on span "R13091853" at bounding box center [0, 0] width 0 height 0
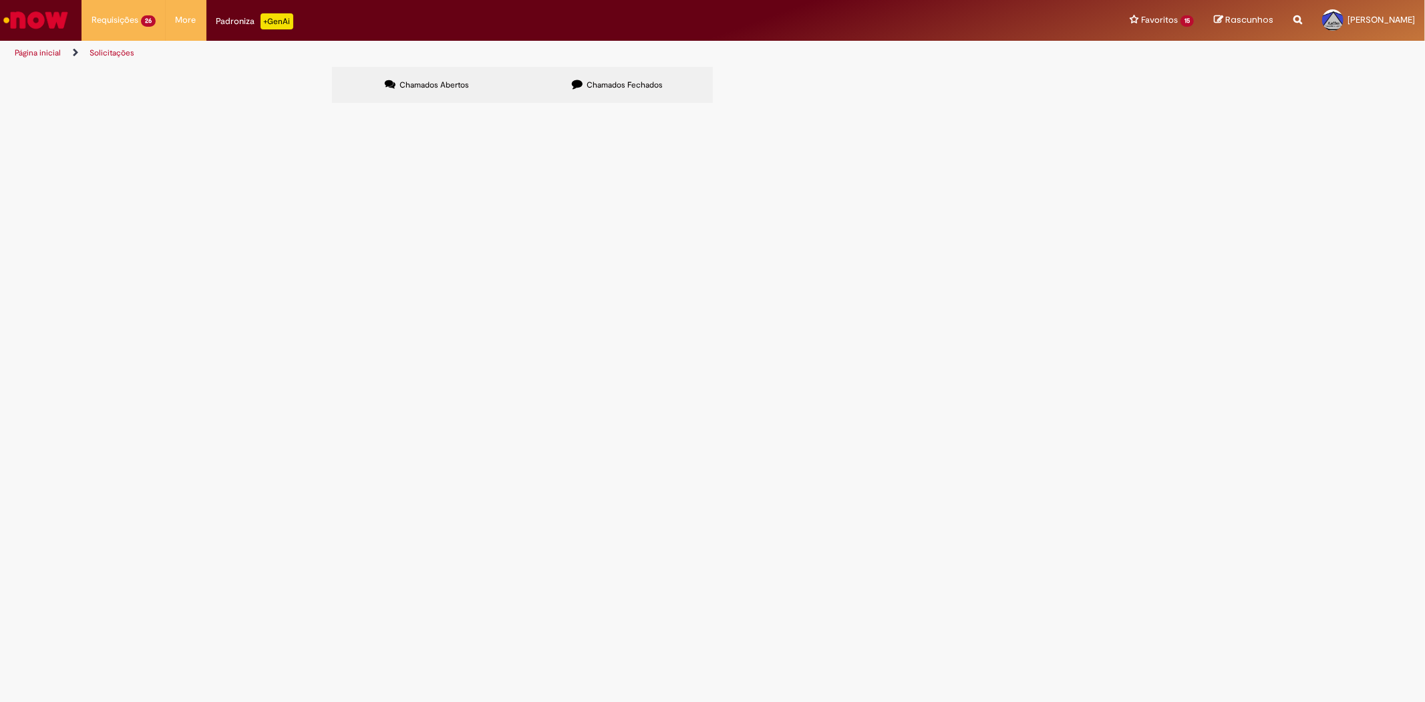
click at [0, 0] on span "R13091853" at bounding box center [0, 0] width 0 height 0
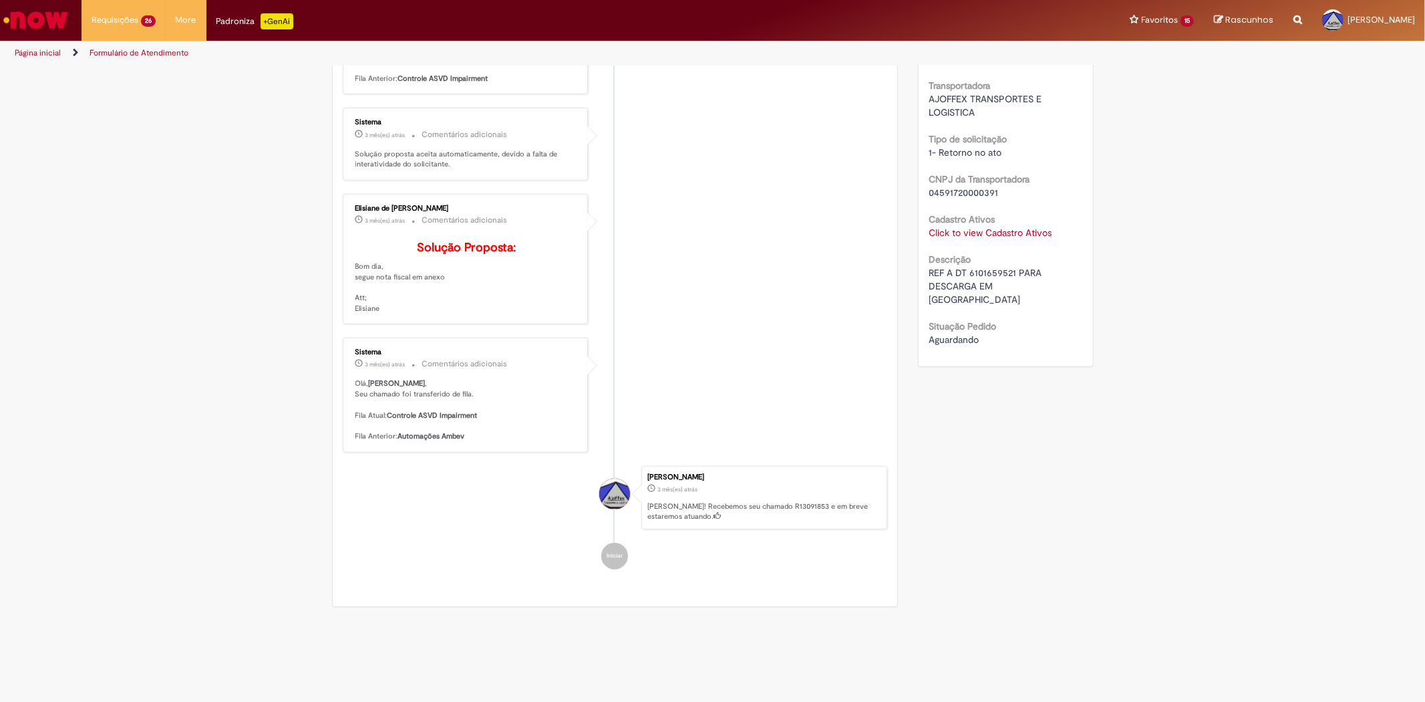
scroll to position [745, 0]
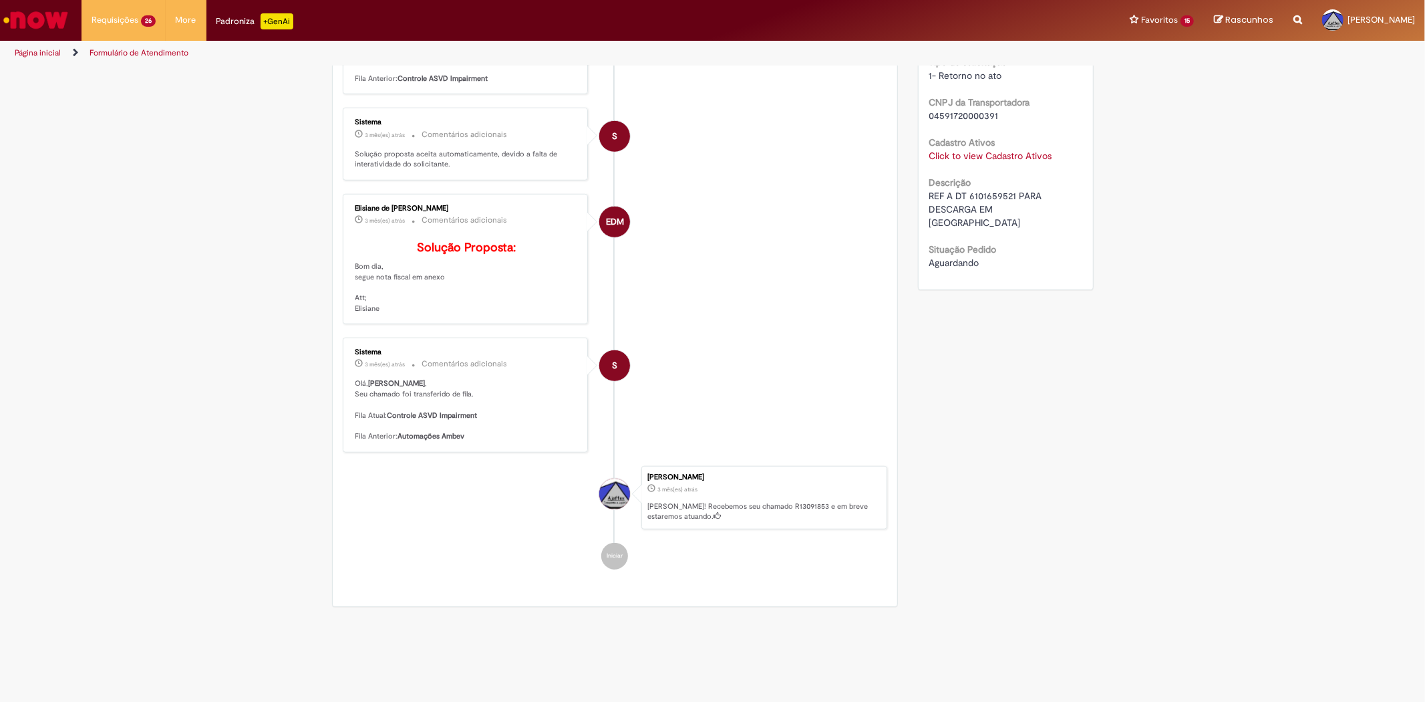
click at [1017, 150] on link "Click to view Cadastro Ativos" at bounding box center [990, 156] width 123 height 12
click at [1050, 179] on span "×" at bounding box center [1046, 179] width 7 height 18
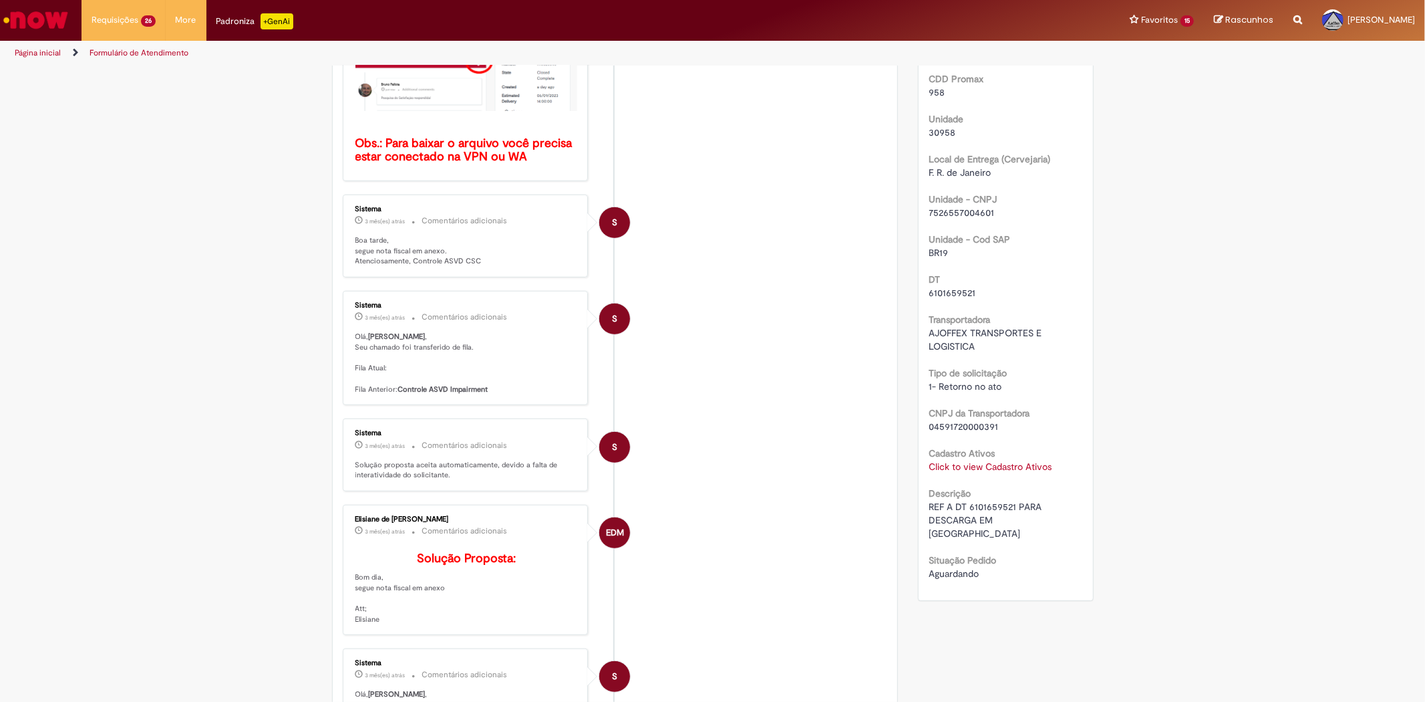
scroll to position [519, 0]
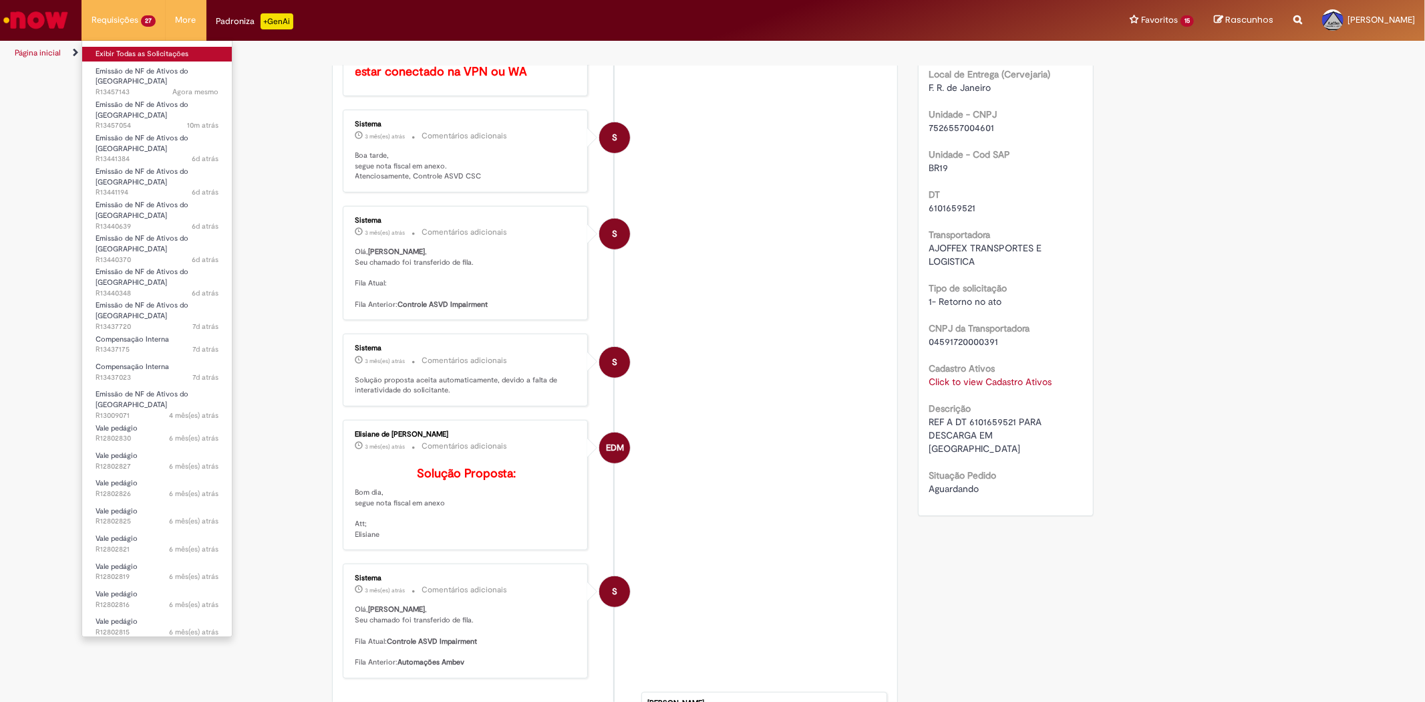
click at [125, 55] on link "Exibir Todas as Solicitações" at bounding box center [157, 54] width 150 height 15
click at [126, 55] on link "Exibir Todas as Solicitações" at bounding box center [157, 54] width 150 height 15
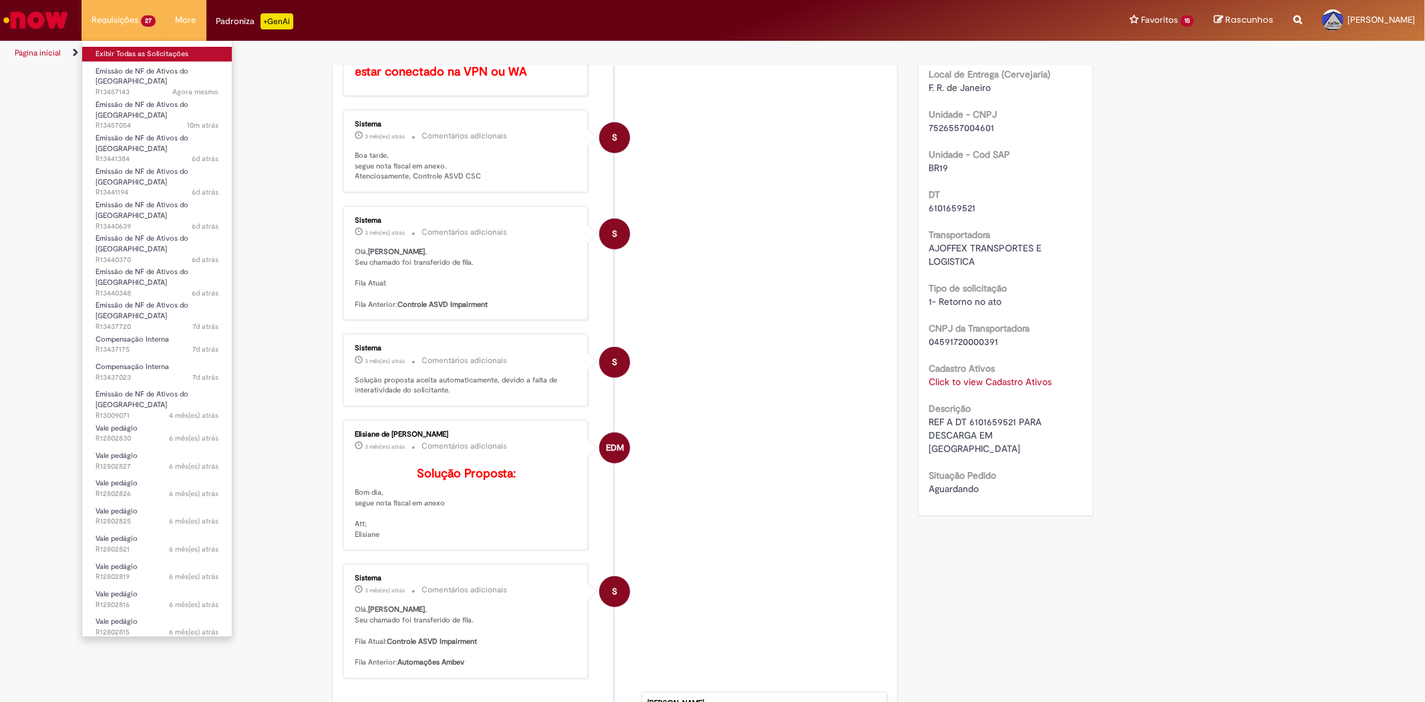
click at [126, 55] on link "Exibir Todas as Solicitações" at bounding box center [157, 54] width 150 height 15
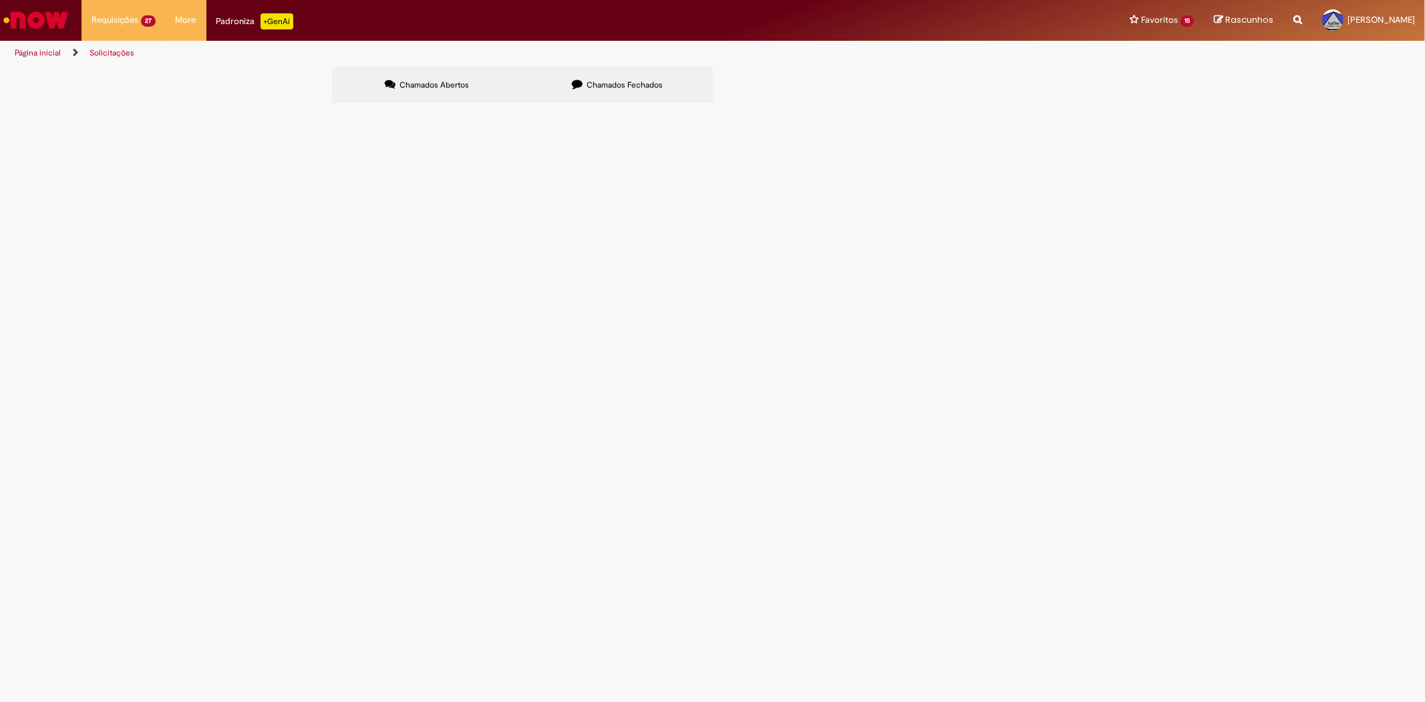
click at [581, 91] on label "Chamados Fechados" at bounding box center [618, 85] width 190 height 36
click at [0, 0] on input "Pesquisar" at bounding box center [0, 0] width 0 height 0
type input "*"
type input "******"
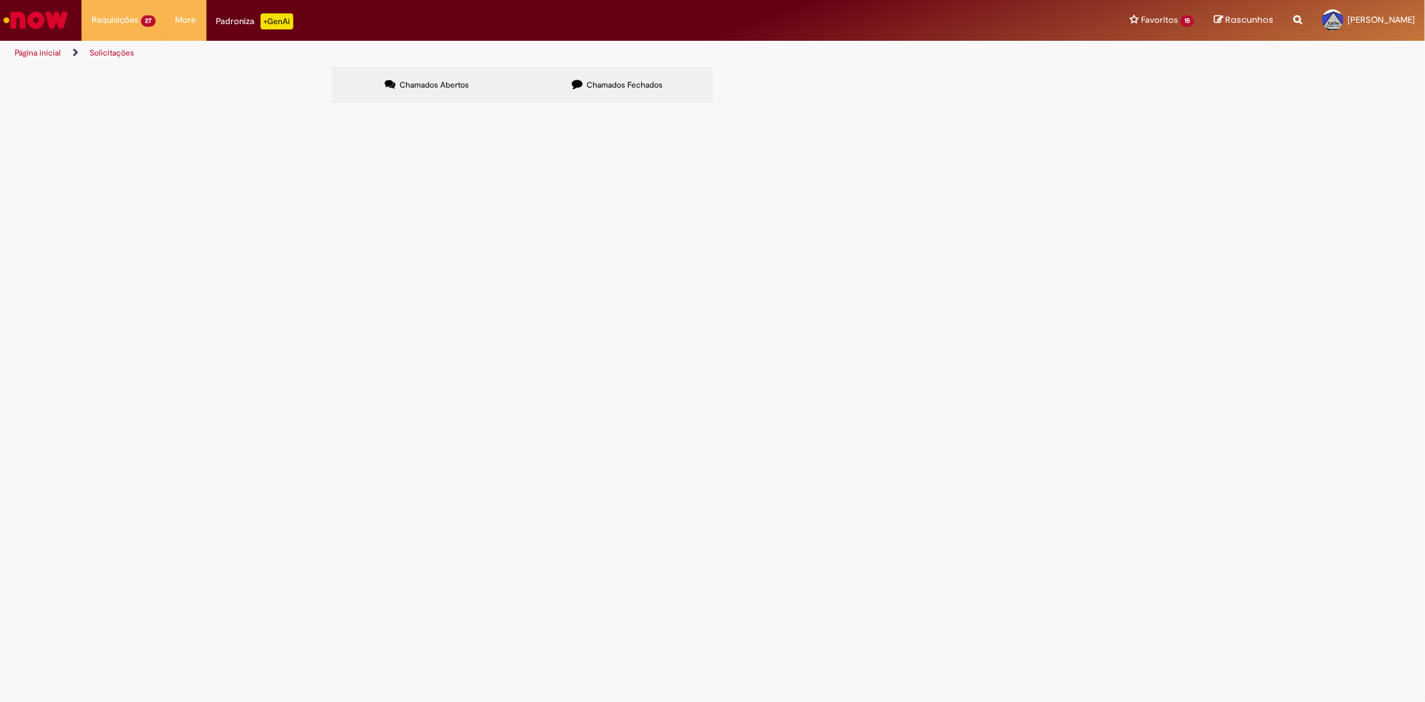
click at [0, 0] on span "Pesquisar" at bounding box center [0, 0] width 0 height 0
click at [498, 86] on label "Chamados Abertos" at bounding box center [427, 85] width 190 height 36
click at [597, 90] on label "Chamados Fechados" at bounding box center [618, 85] width 190 height 36
click at [631, 73] on label "Chamados Fechados" at bounding box center [618, 85] width 190 height 36
click at [0, 0] on input "Pesquisar" at bounding box center [0, 0] width 0 height 0
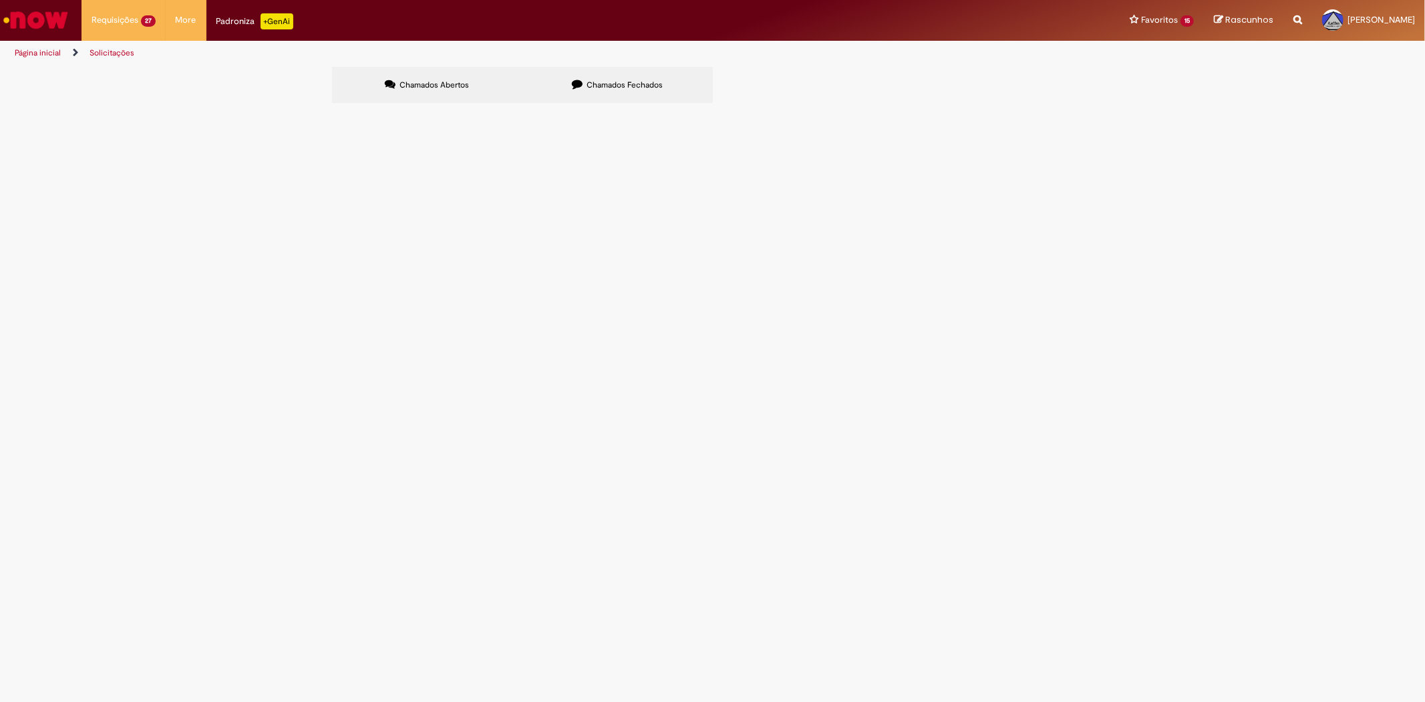
paste input "**********"
type input "**********"
click at [0, 0] on button "Pesquisar" at bounding box center [0, 0] width 0 height 0
click at [0, 0] on span "R13091853" at bounding box center [0, 0] width 0 height 0
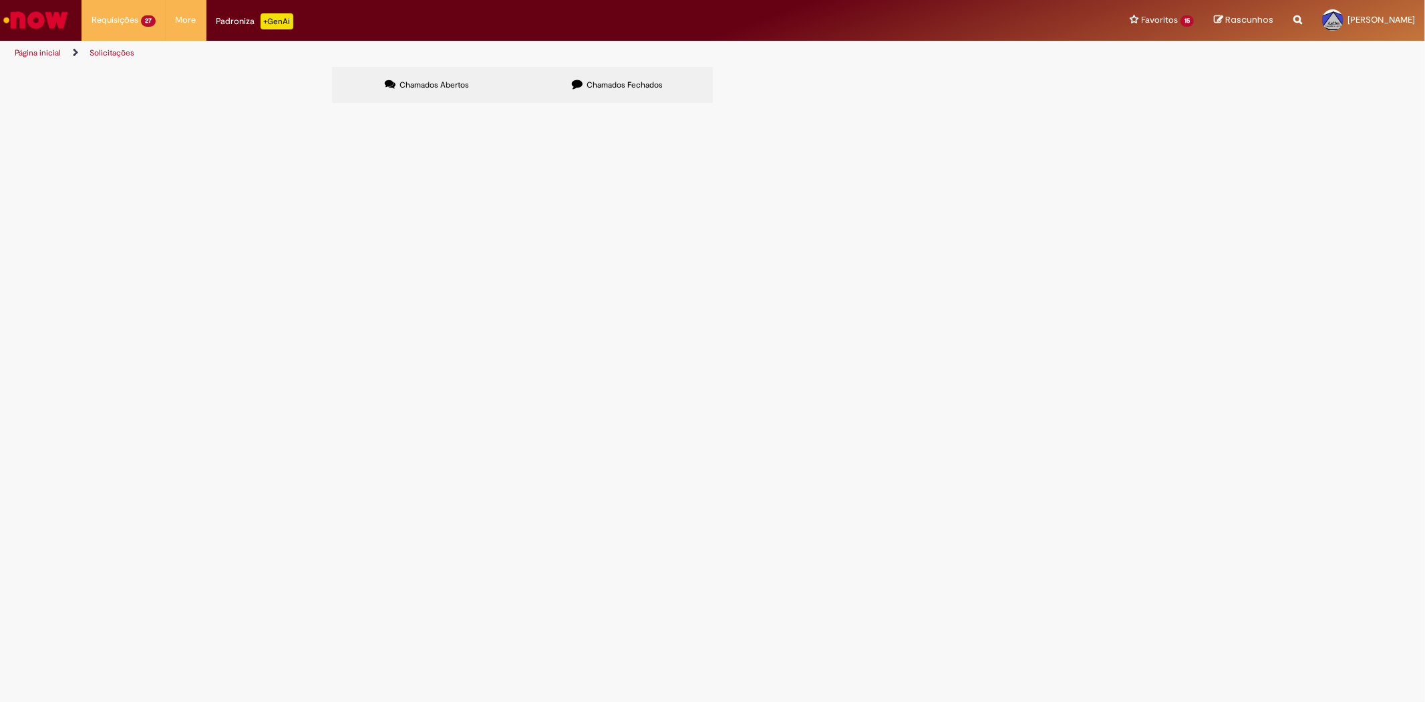
click at [0, 0] on span "R13091853" at bounding box center [0, 0] width 0 height 0
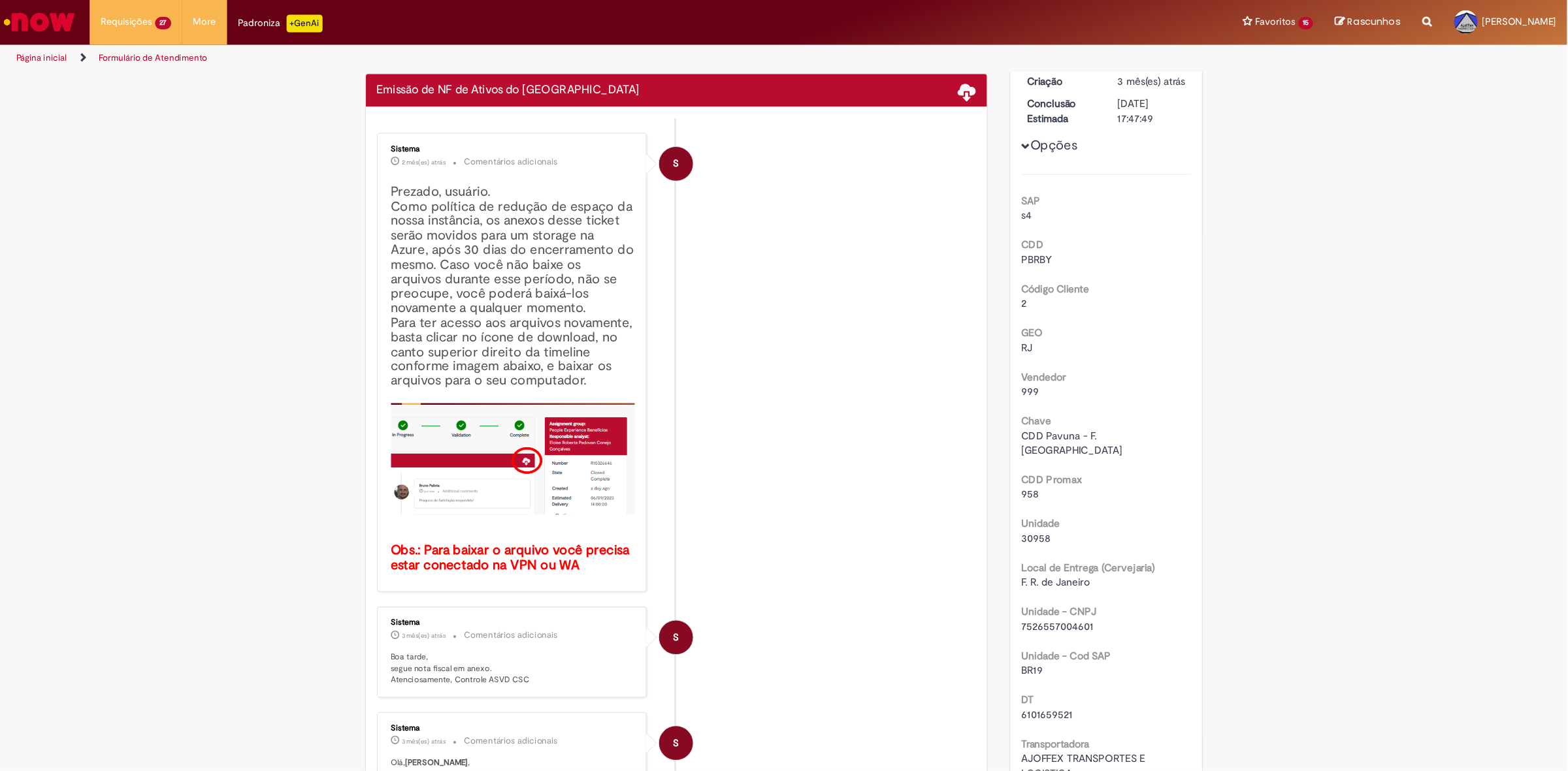
scroll to position [3, 0]
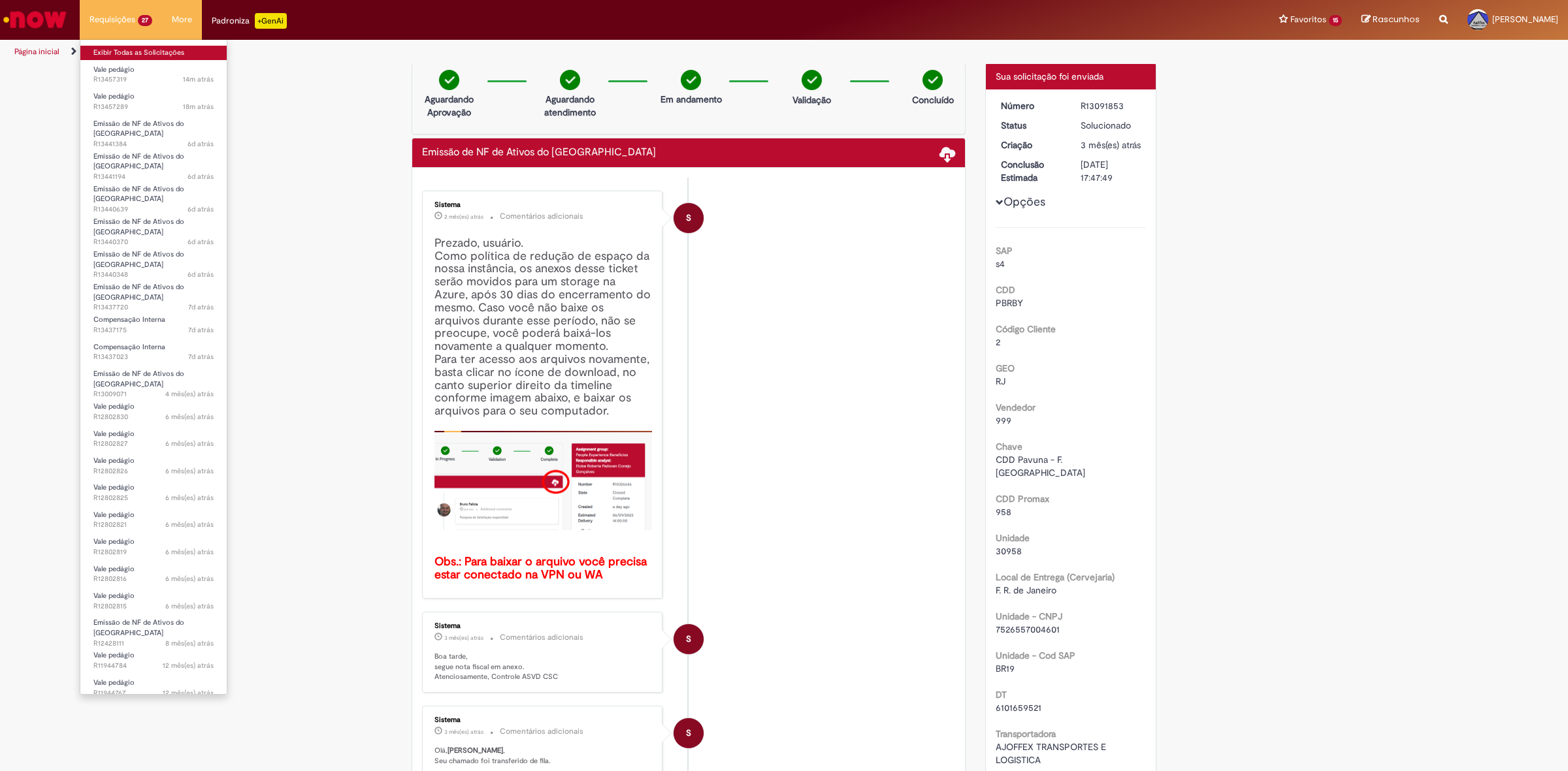
click at [109, 51] on link "Exibir Todas as Solicitações" at bounding box center [153, 53] width 147 height 15
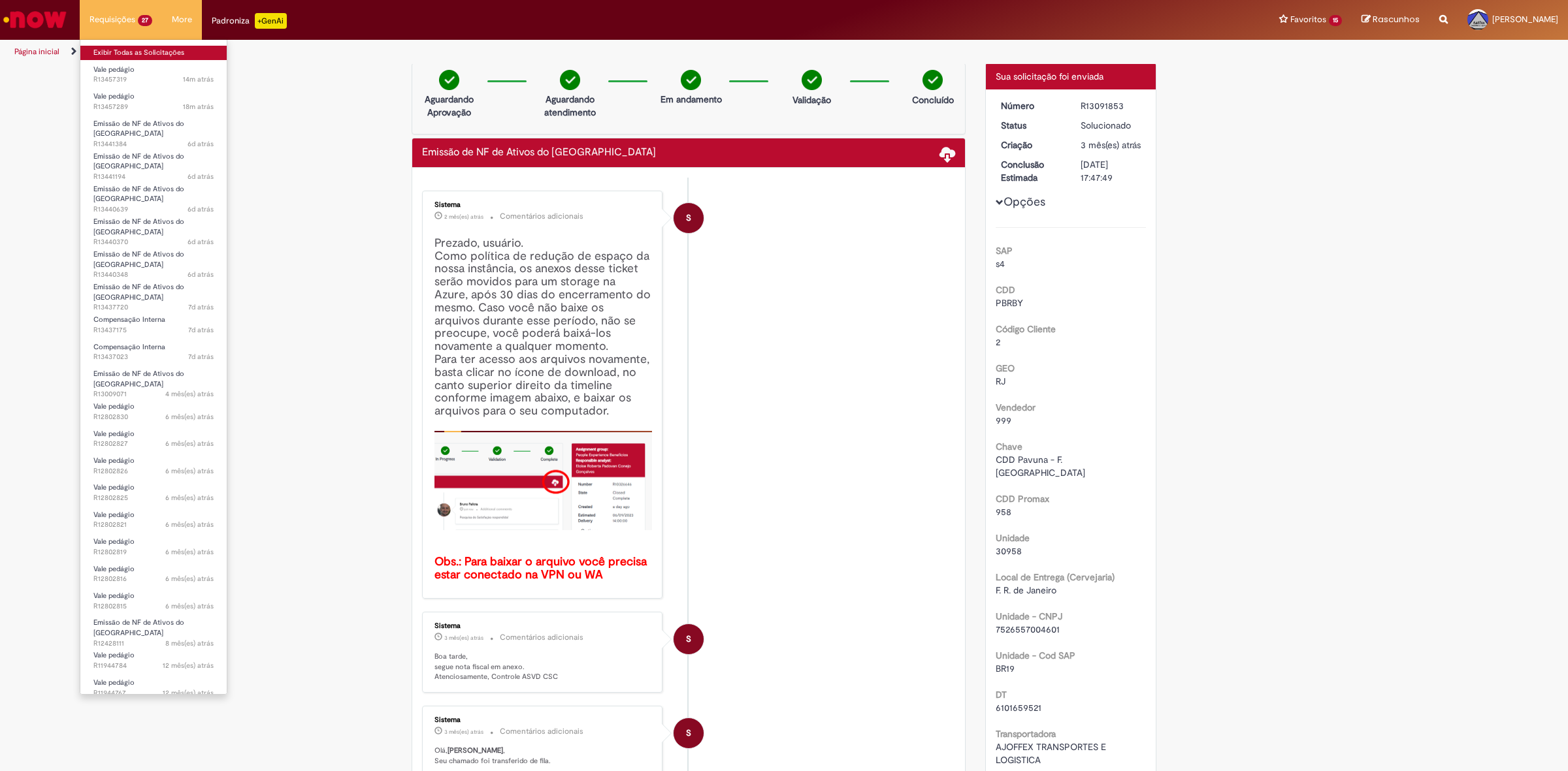
click at [109, 51] on link "Exibir Todas as Solicitações" at bounding box center [153, 53] width 147 height 15
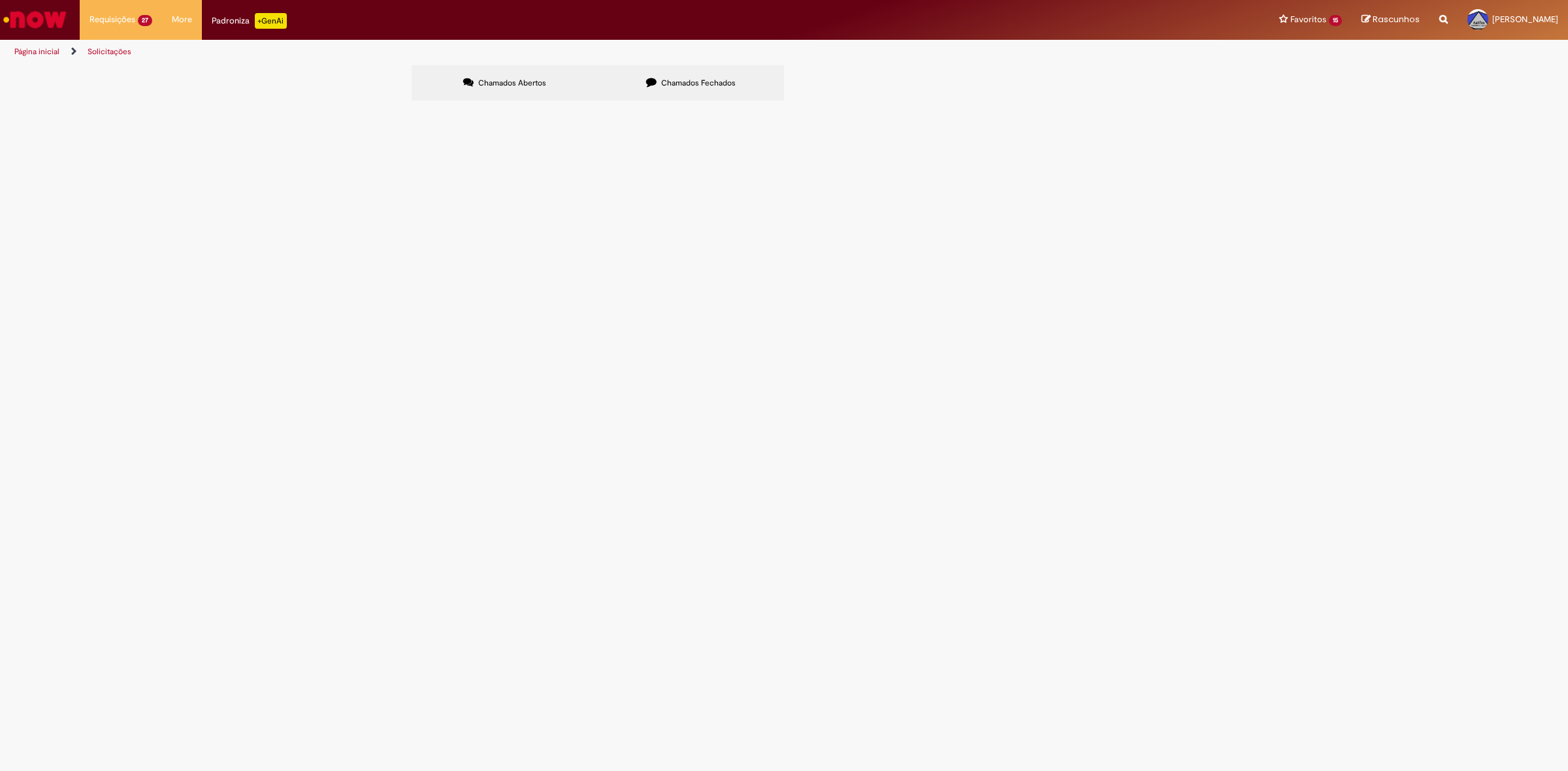
click at [0, 0] on span "R13441384" at bounding box center [0, 0] width 0 height 0
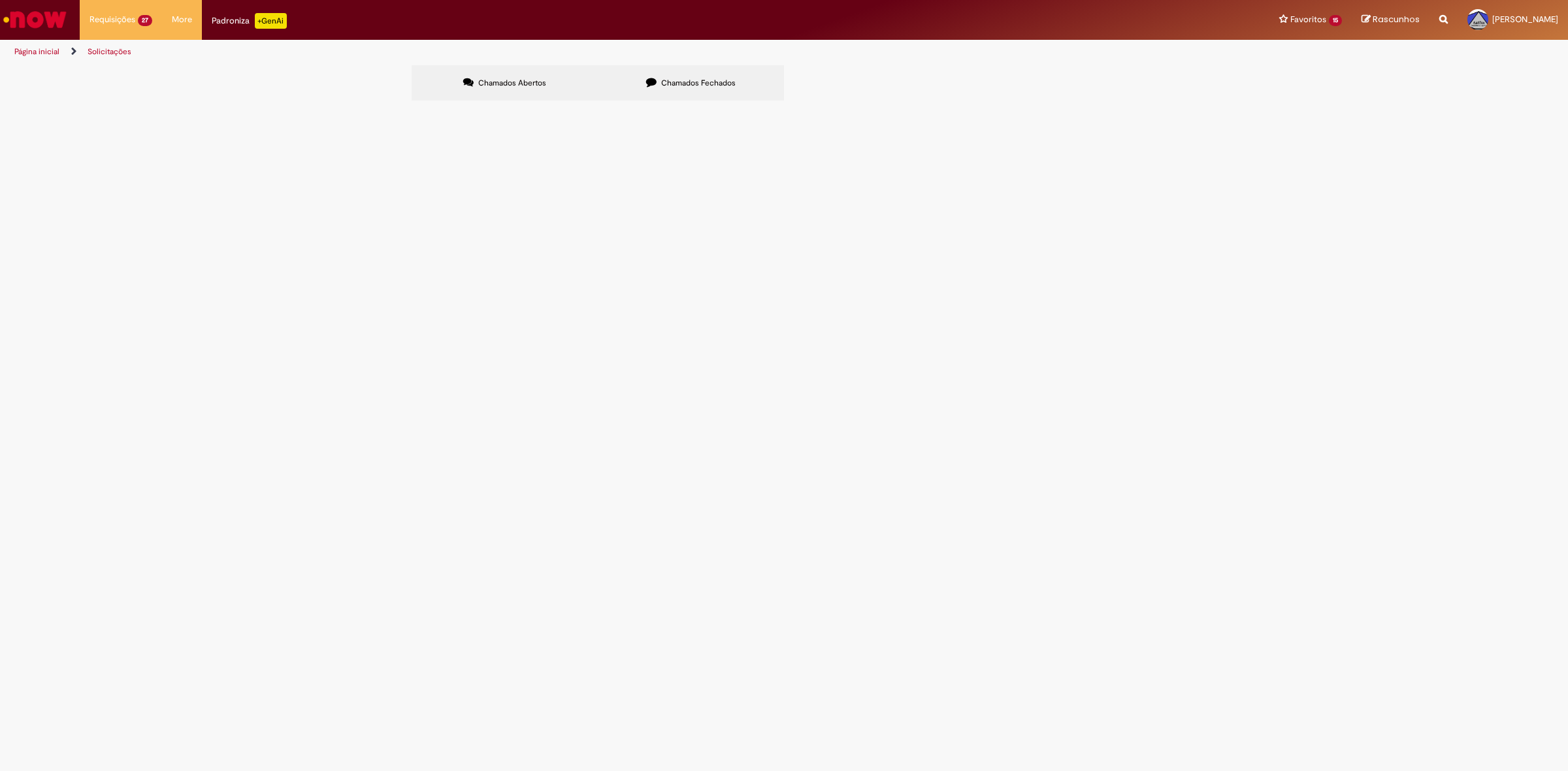
click at [0, 0] on span "R13441384" at bounding box center [0, 0] width 0 height 0
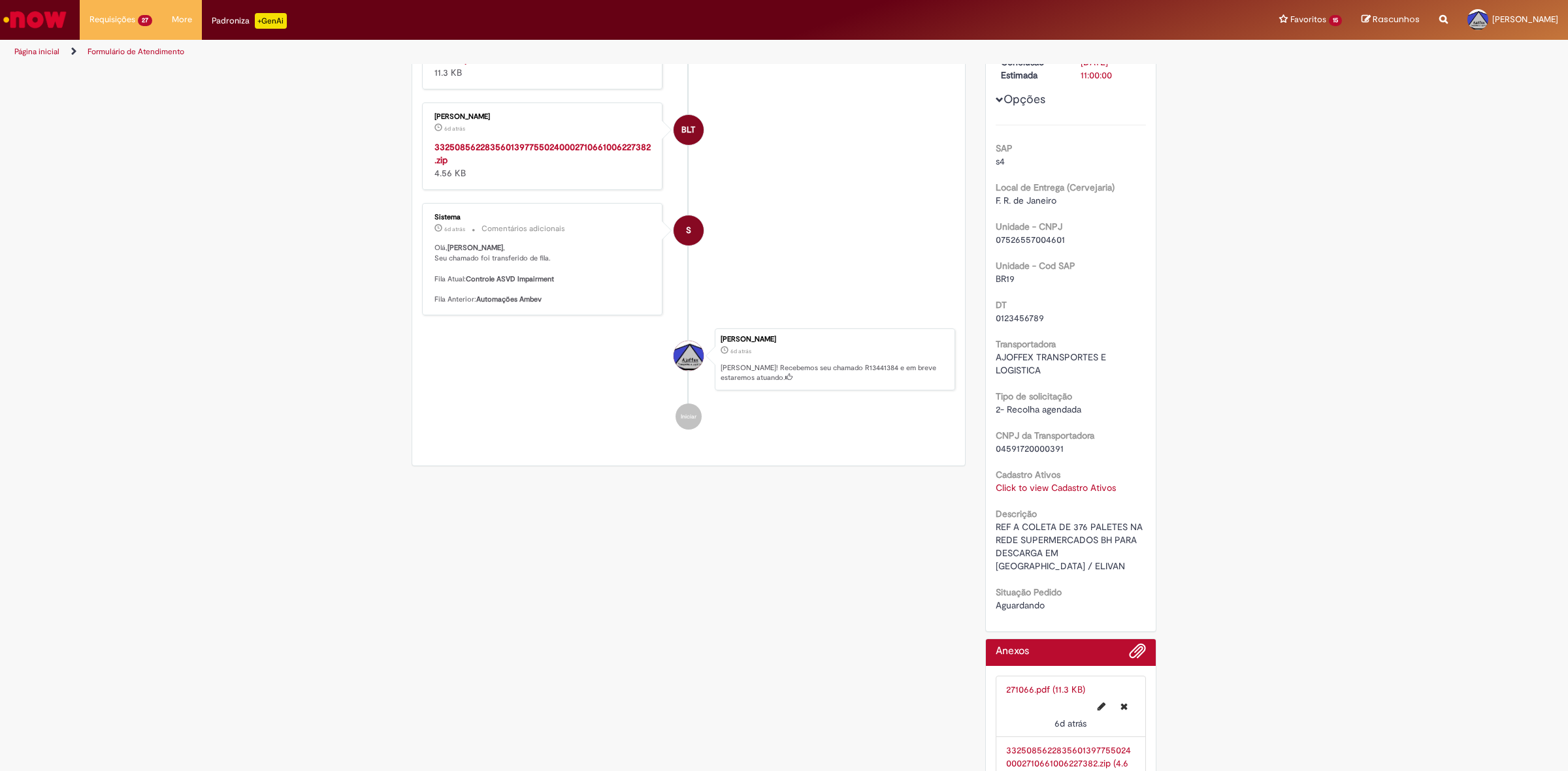
scroll to position [304, 0]
